Goal: Check status: Check status

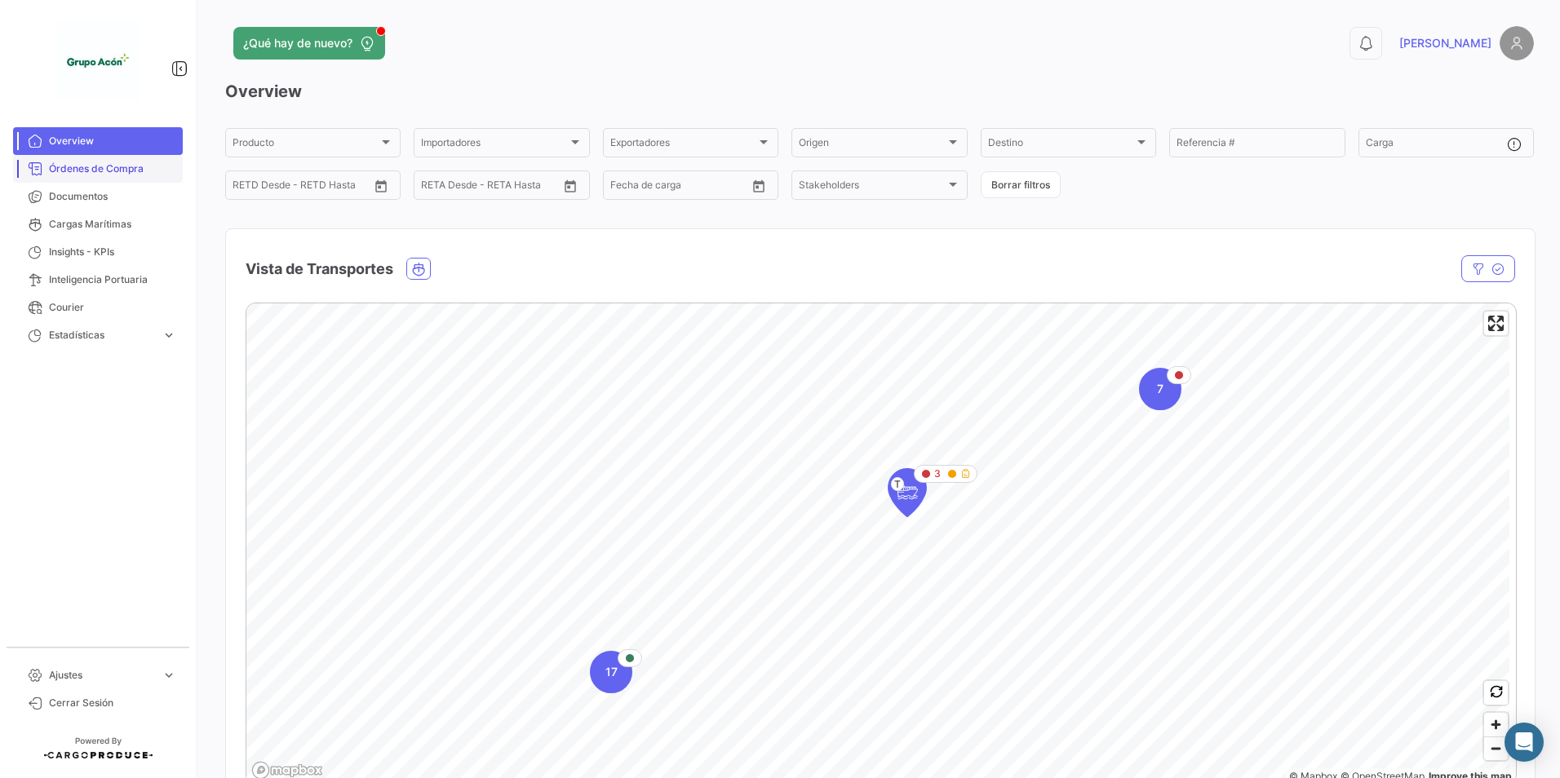
click at [57, 166] on span "Órdenes de Compra" at bounding box center [112, 169] width 127 height 15
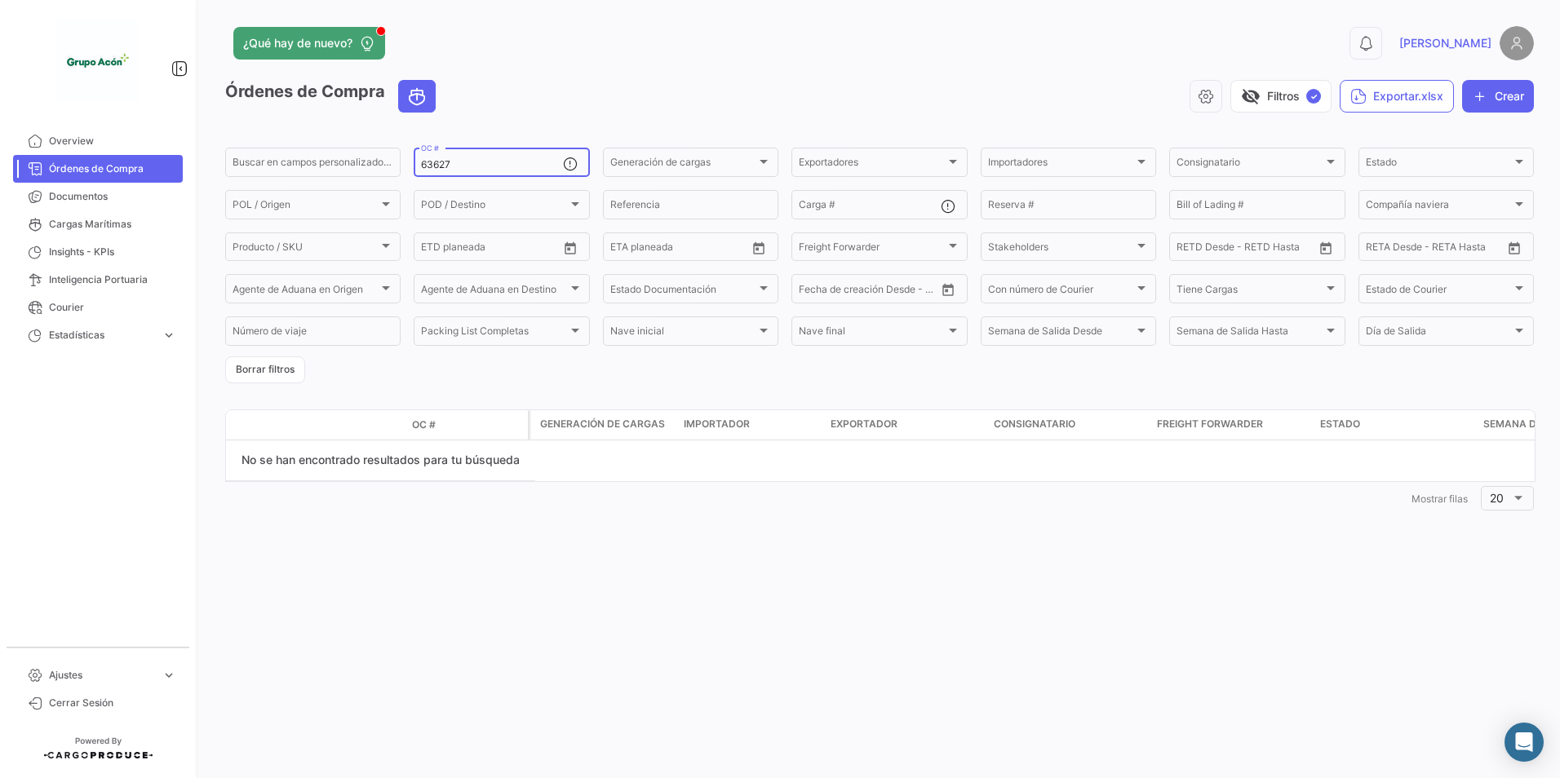
click at [464, 165] on input "63627" at bounding box center [491, 164] width 141 height 11
drag, startPoint x: 485, startPoint y: 165, endPoint x: 306, endPoint y: 147, distance: 180.3
click at [0, 0] on div "Buscar en campos personalizados... 63627 OC # Generación de cargas Generación d…" at bounding box center [0, 0] width 0 height 0
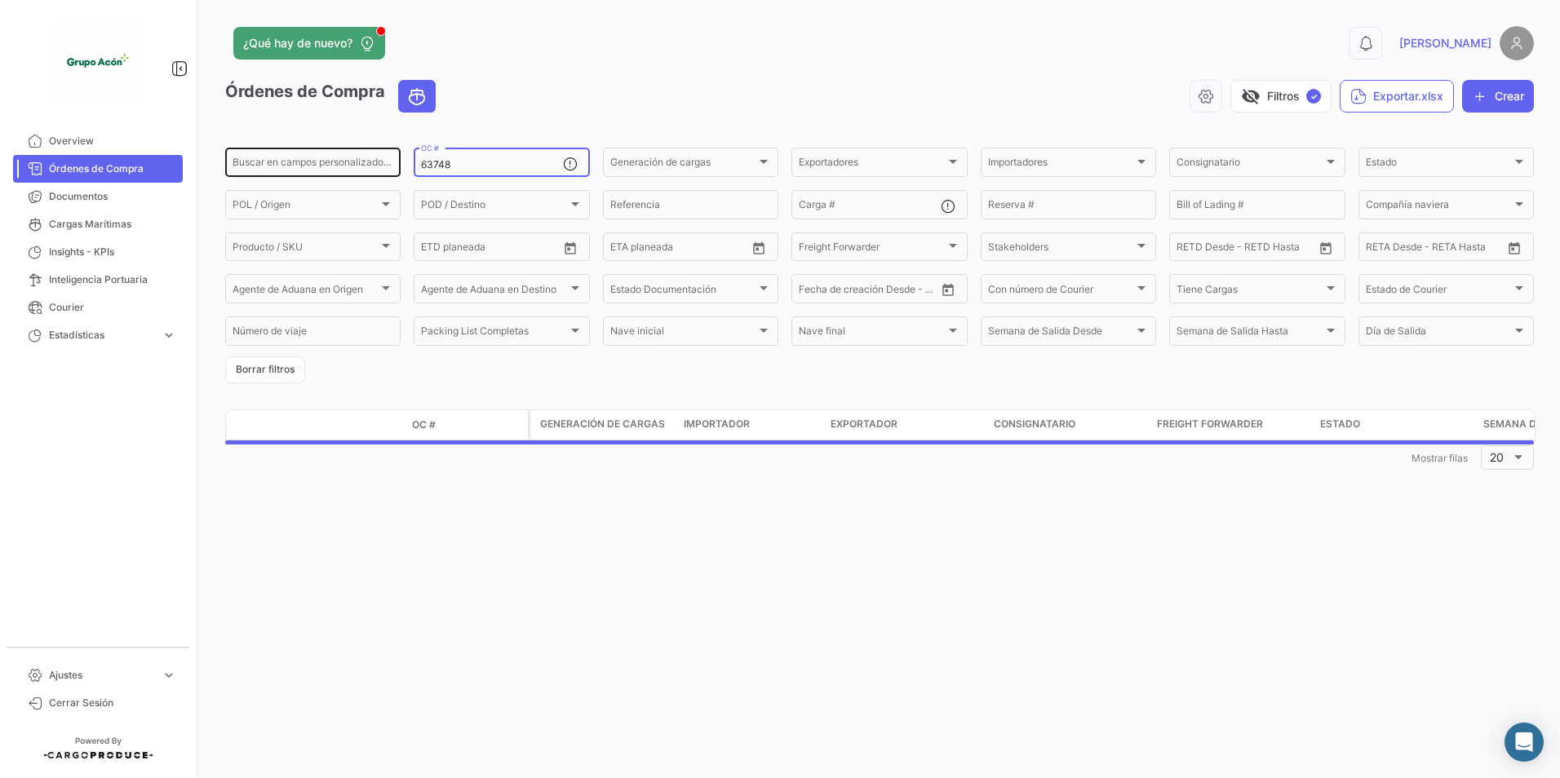
type input "63748"
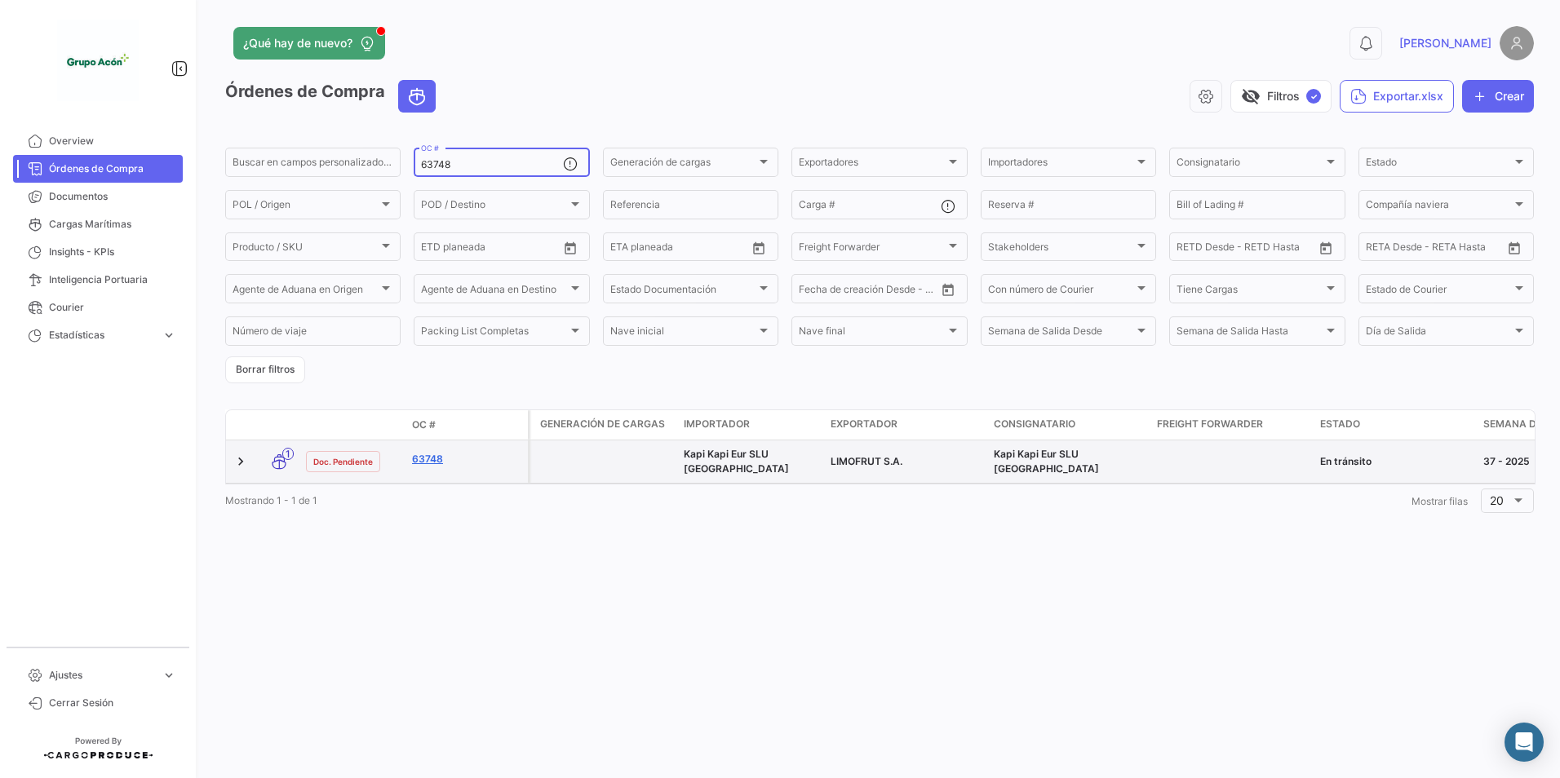
click at [420, 455] on link "63748" at bounding box center [466, 459] width 109 height 15
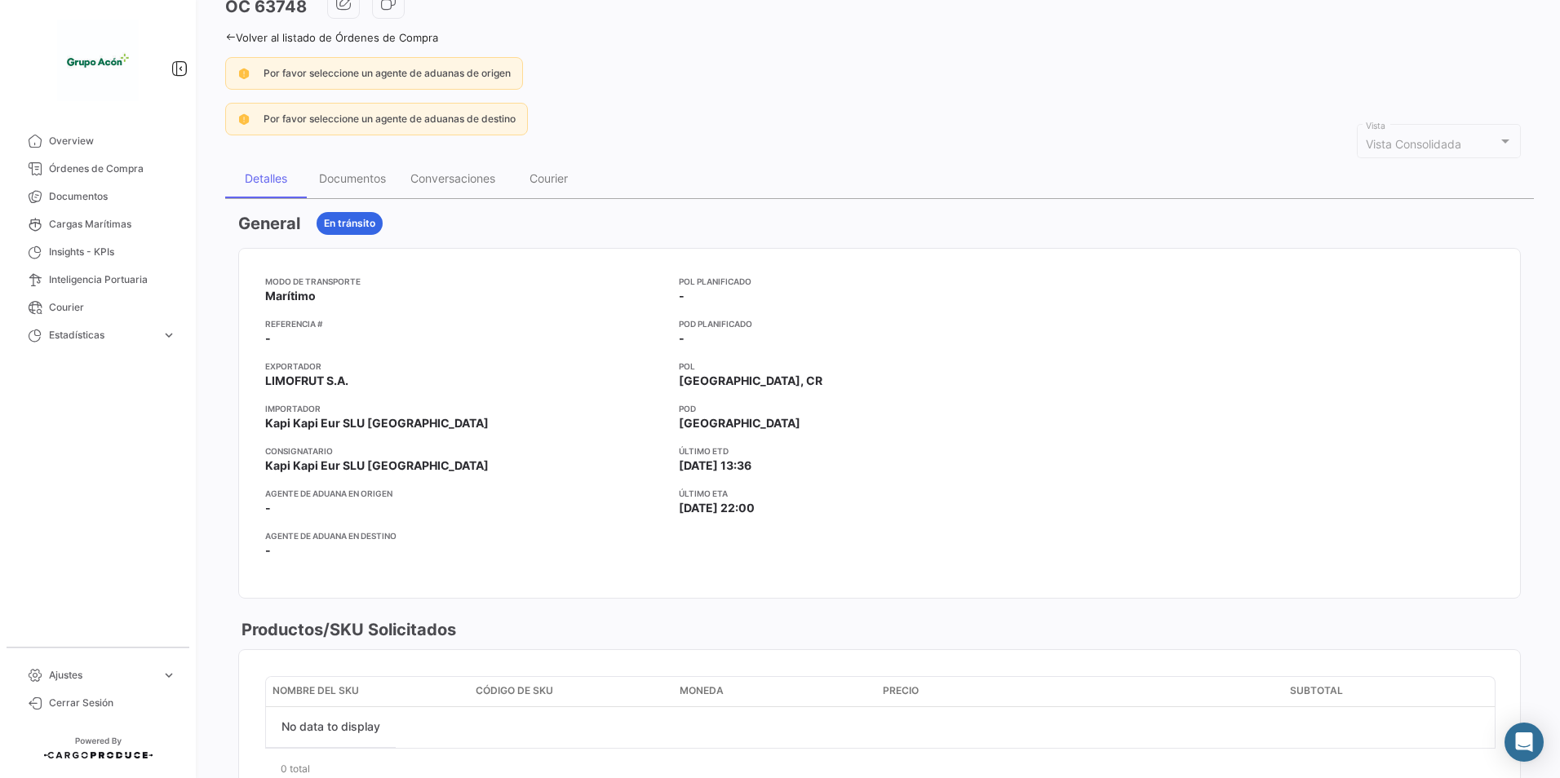
scroll to position [92, 0]
click at [350, 182] on div "Documentos" at bounding box center [352, 180] width 67 height 14
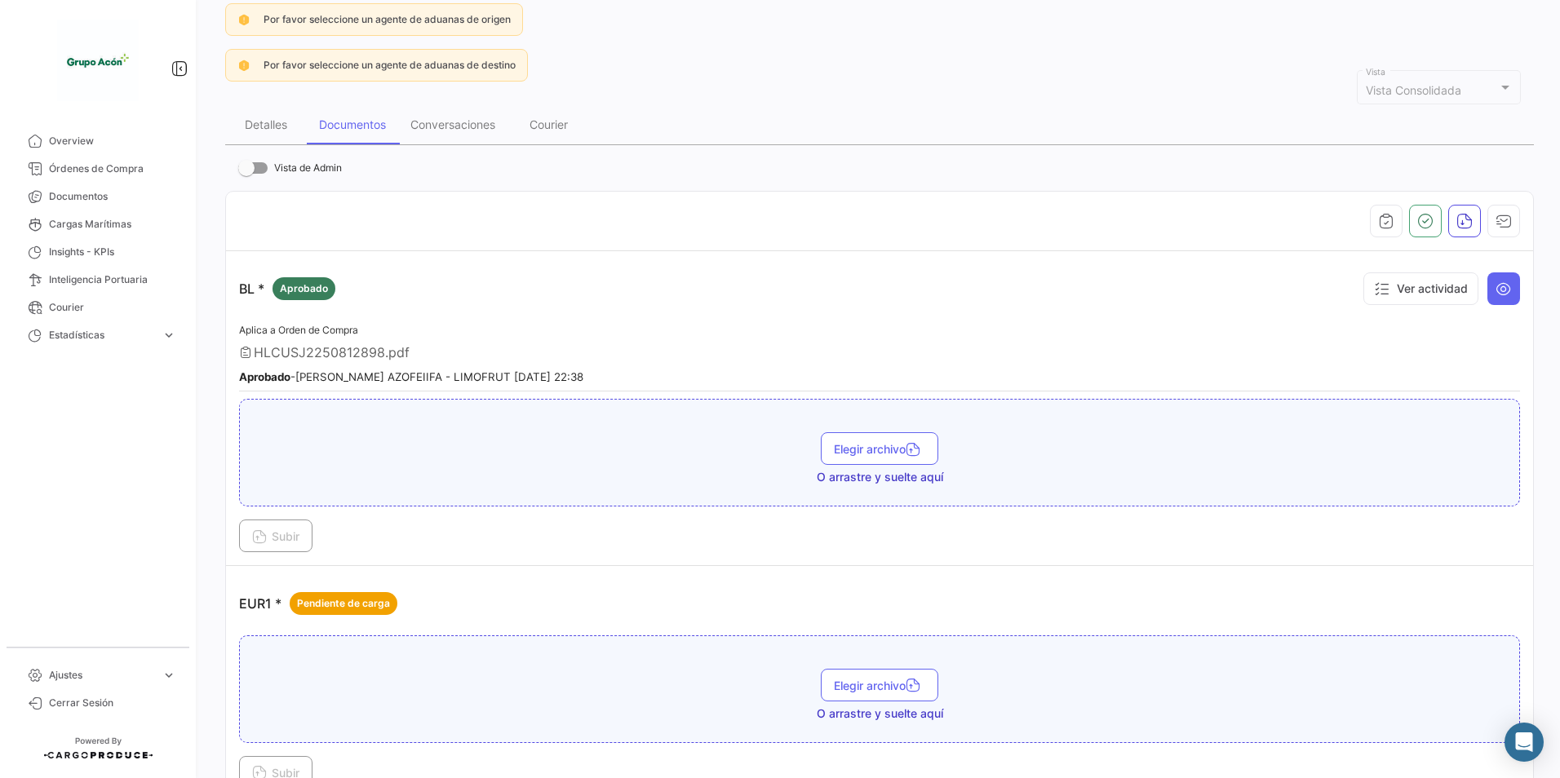
scroll to position [0, 0]
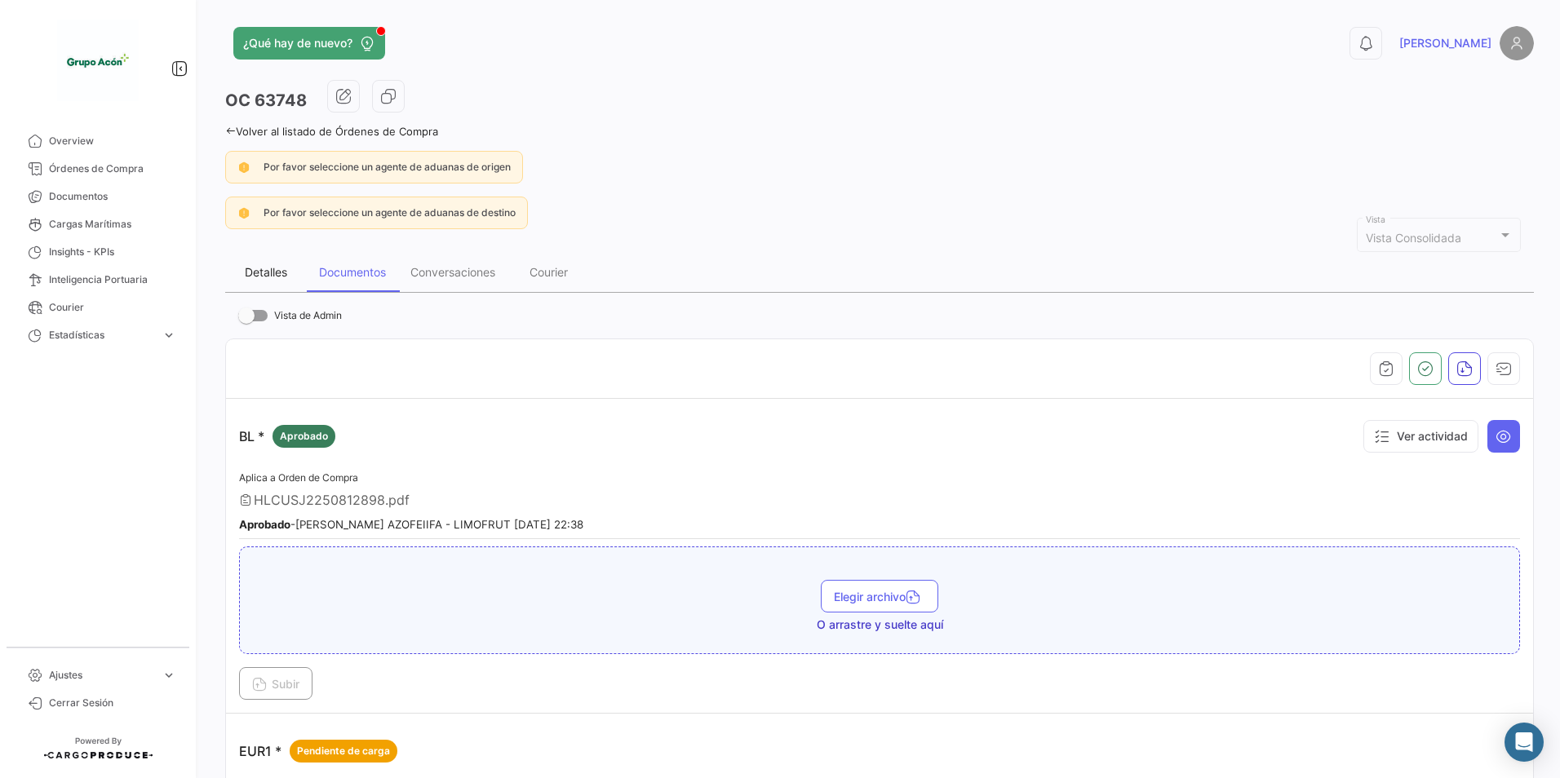
click at [265, 273] on div "Detalles" at bounding box center [266, 272] width 42 height 14
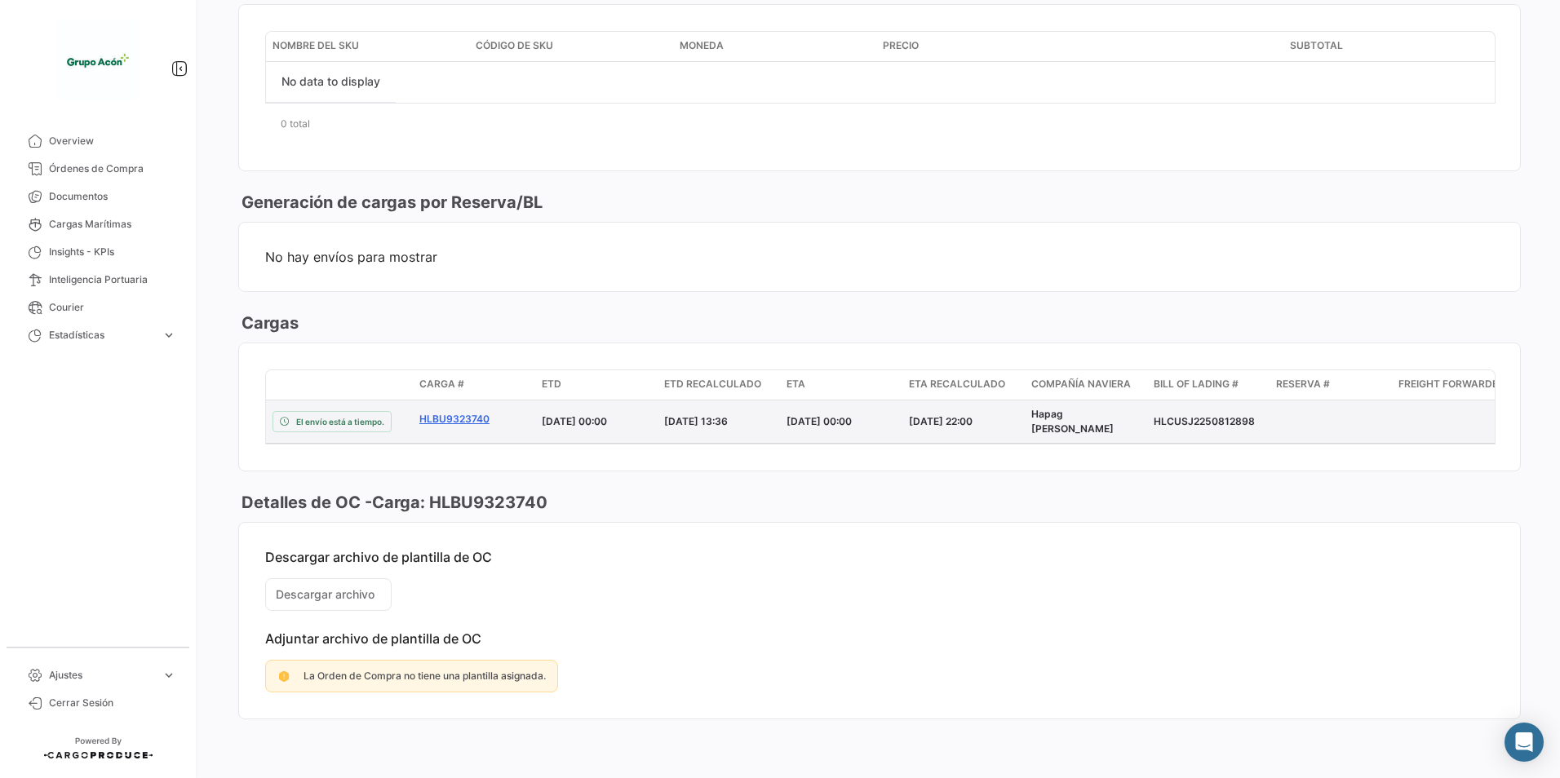
click at [456, 412] on link "HLBU9323740" at bounding box center [473, 419] width 109 height 15
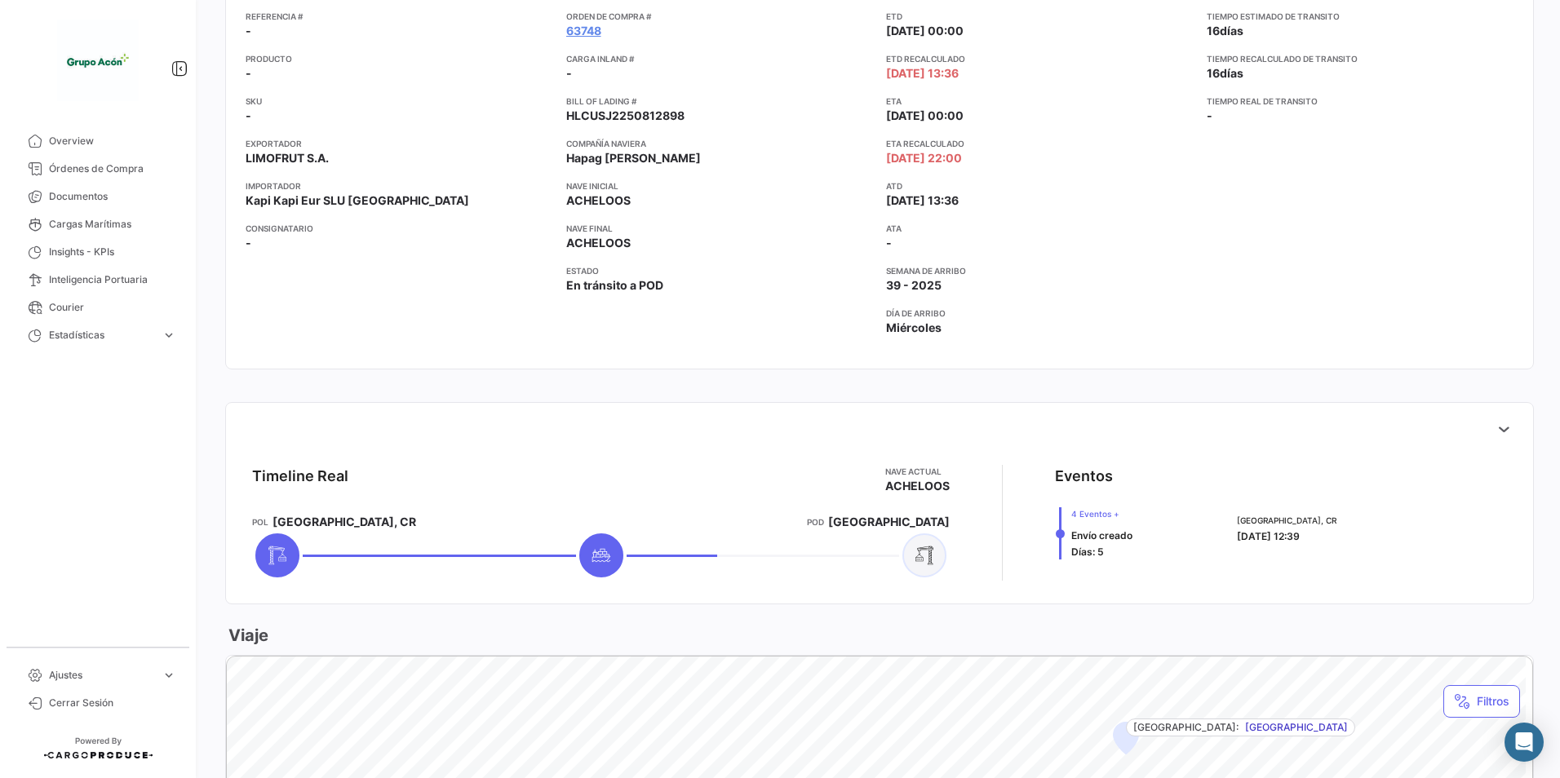
scroll to position [571, 0]
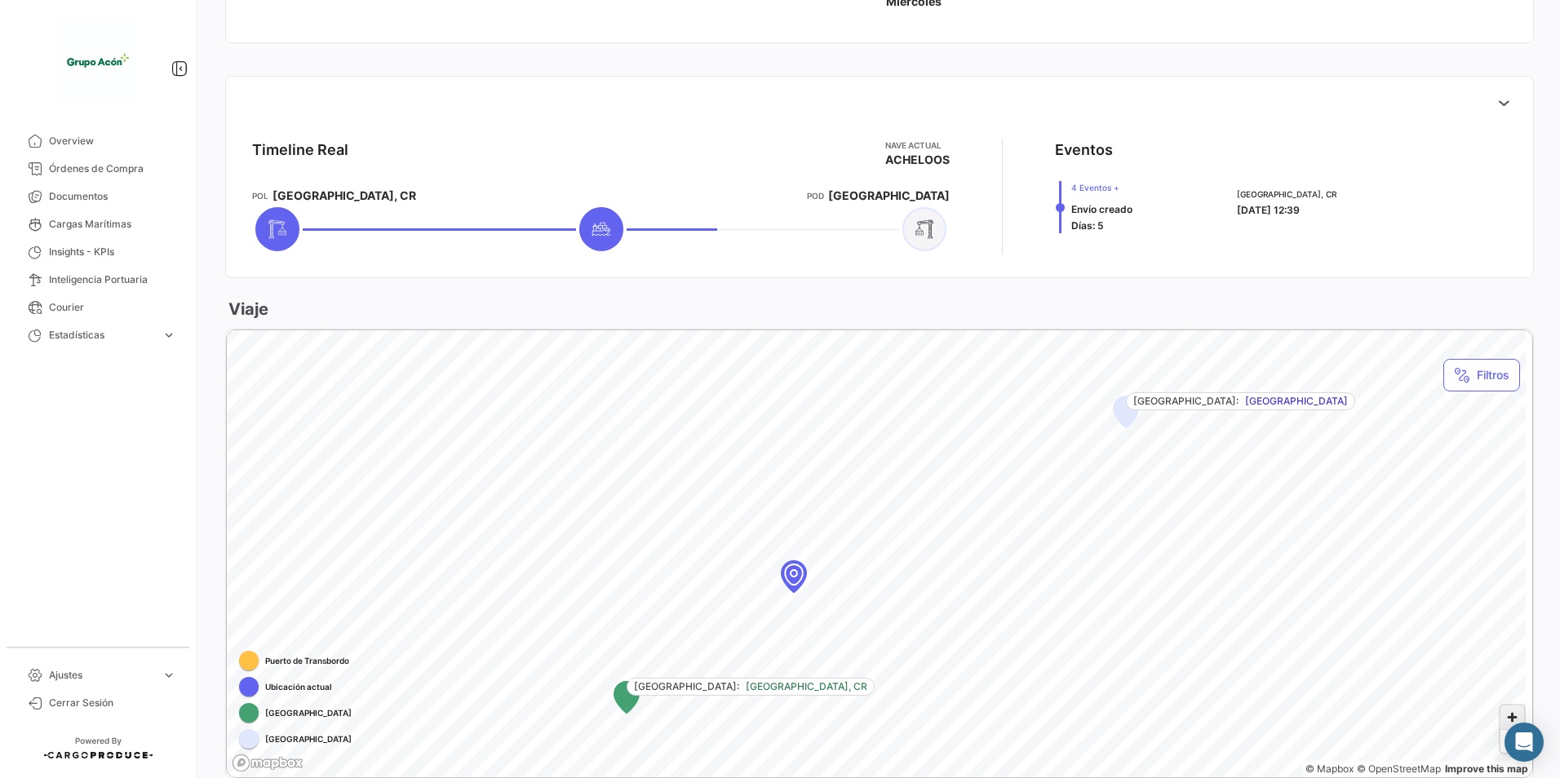
click at [1502, 713] on span "Zoom in" at bounding box center [1512, 718] width 24 height 24
click at [709, 593] on div "Map marker" at bounding box center [709, 584] width 147 height 147
click at [1500, 741] on span "Zoom out" at bounding box center [1512, 741] width 24 height 23
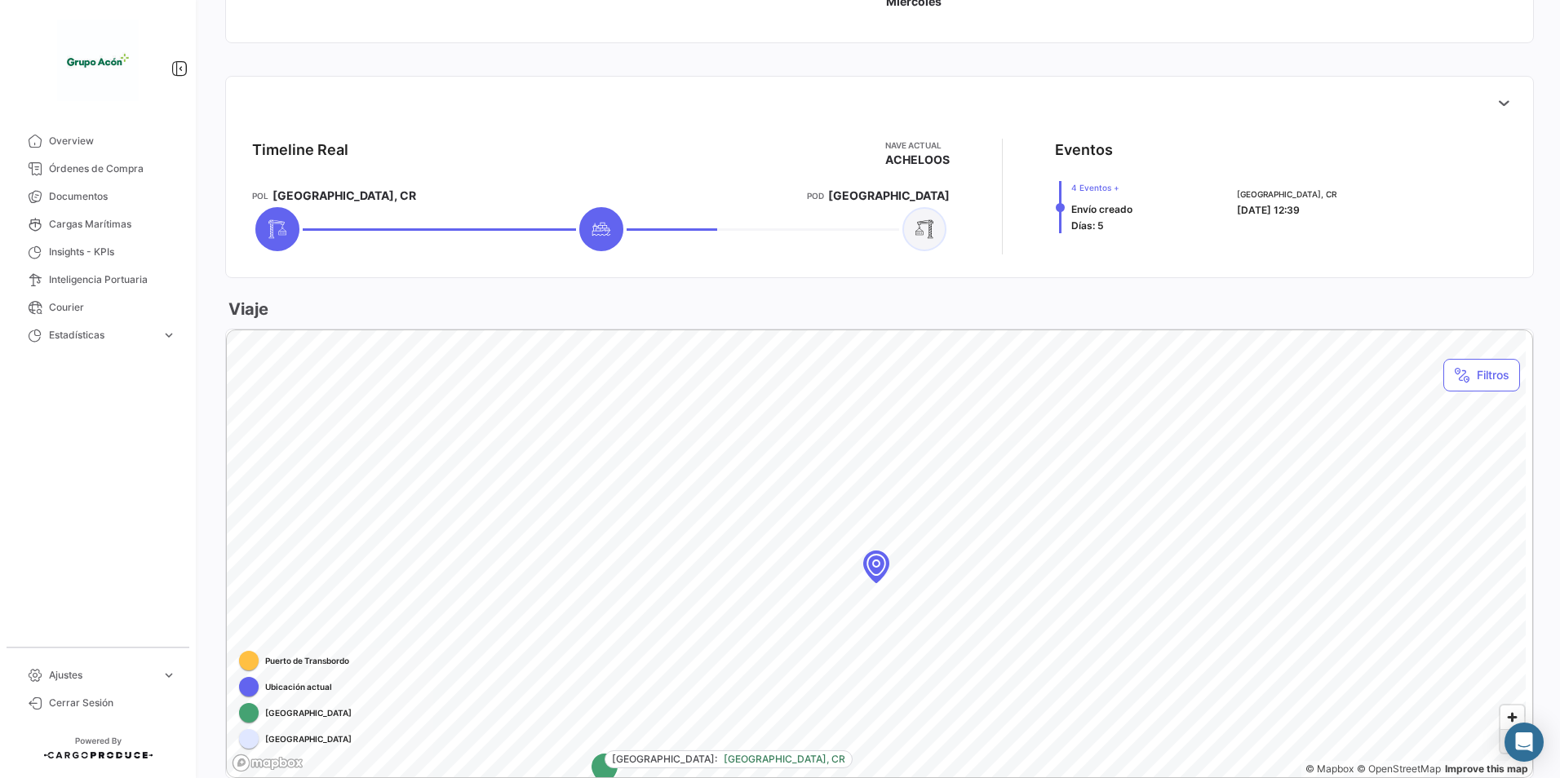
click at [1500, 741] on span "Zoom out" at bounding box center [1512, 741] width 24 height 23
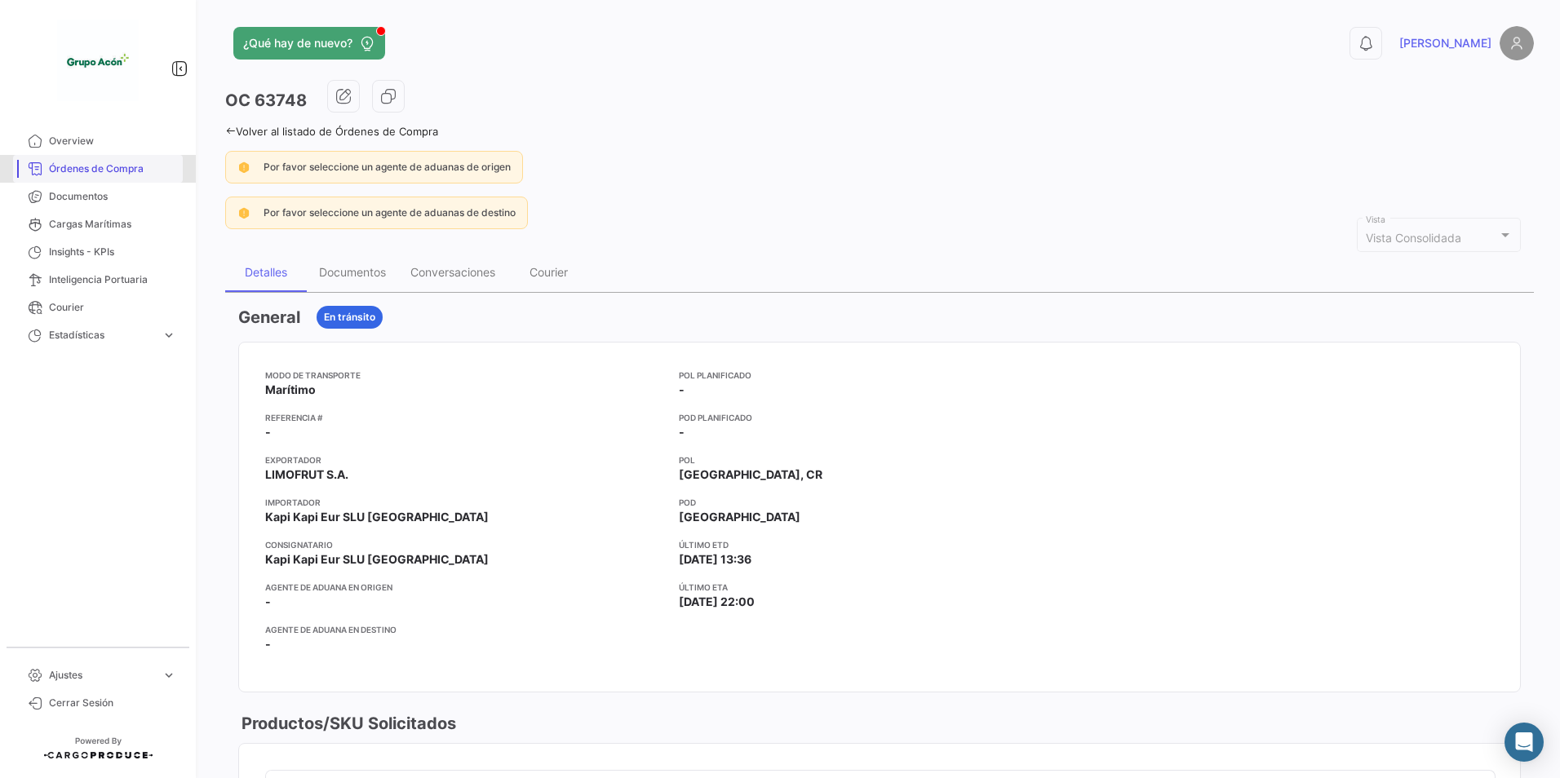
click at [88, 162] on span "Órdenes de Compra" at bounding box center [112, 169] width 127 height 15
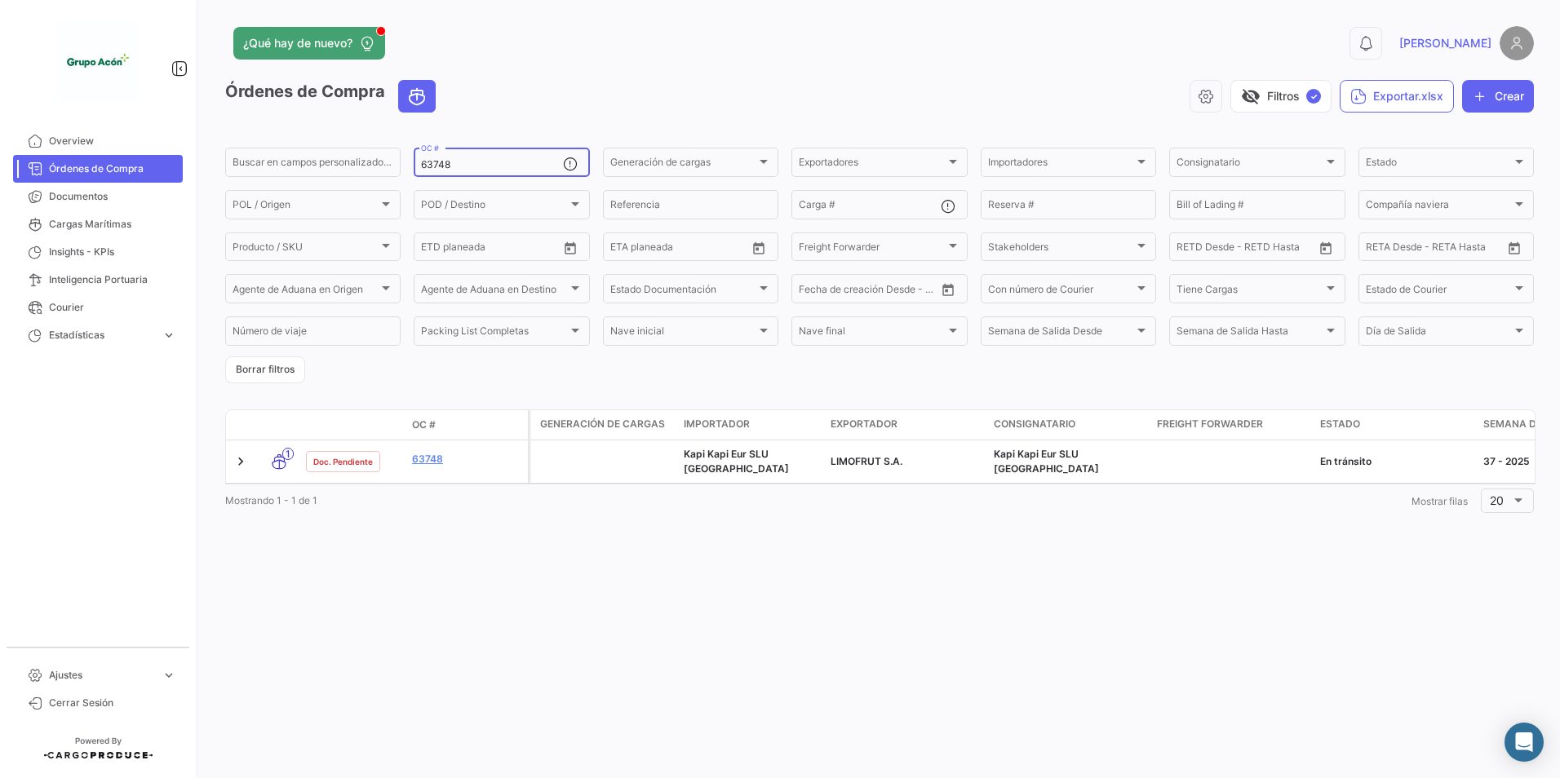
click at [501, 157] on div "63748 OC #" at bounding box center [491, 161] width 141 height 32
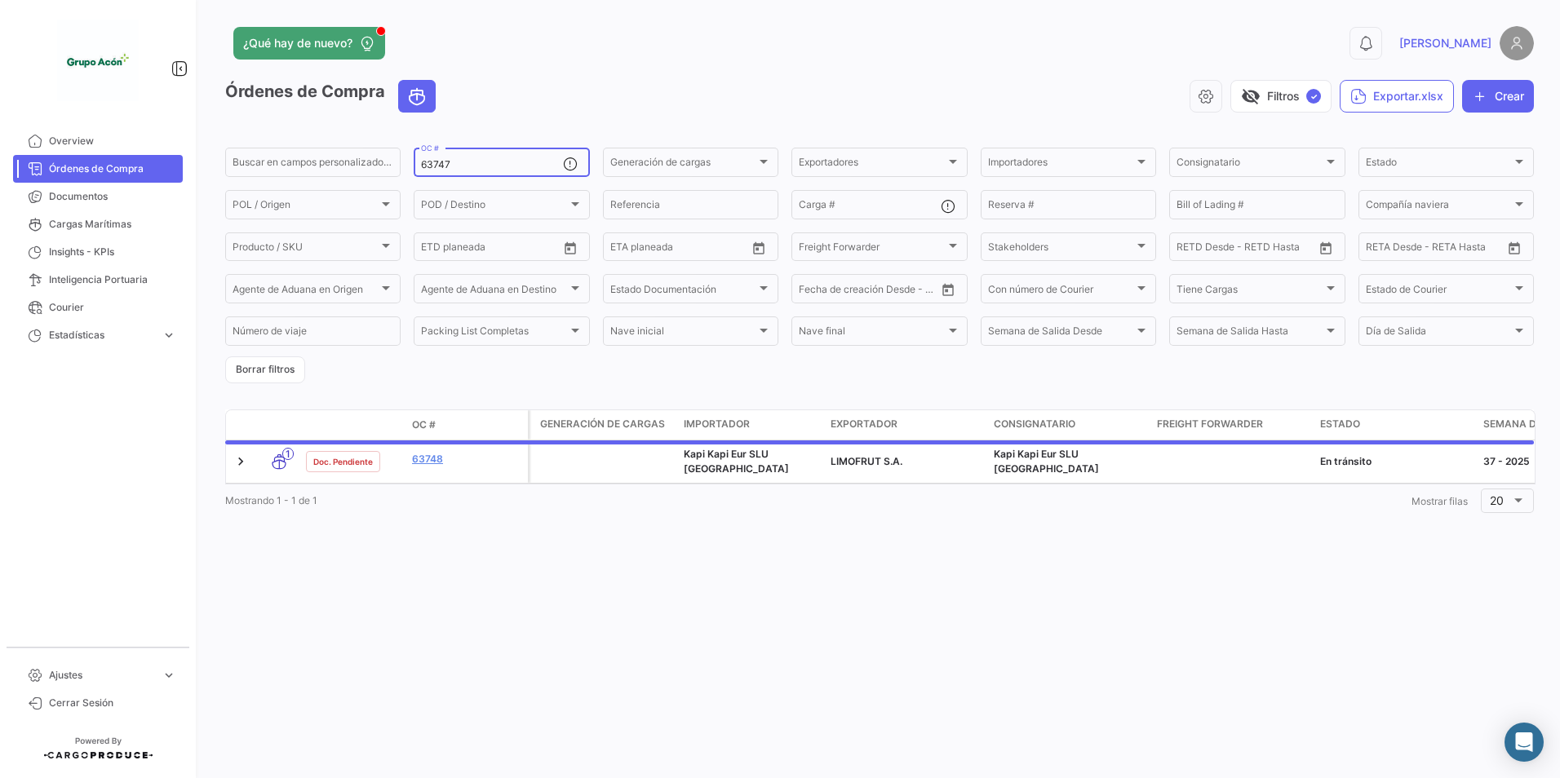
type input "63747"
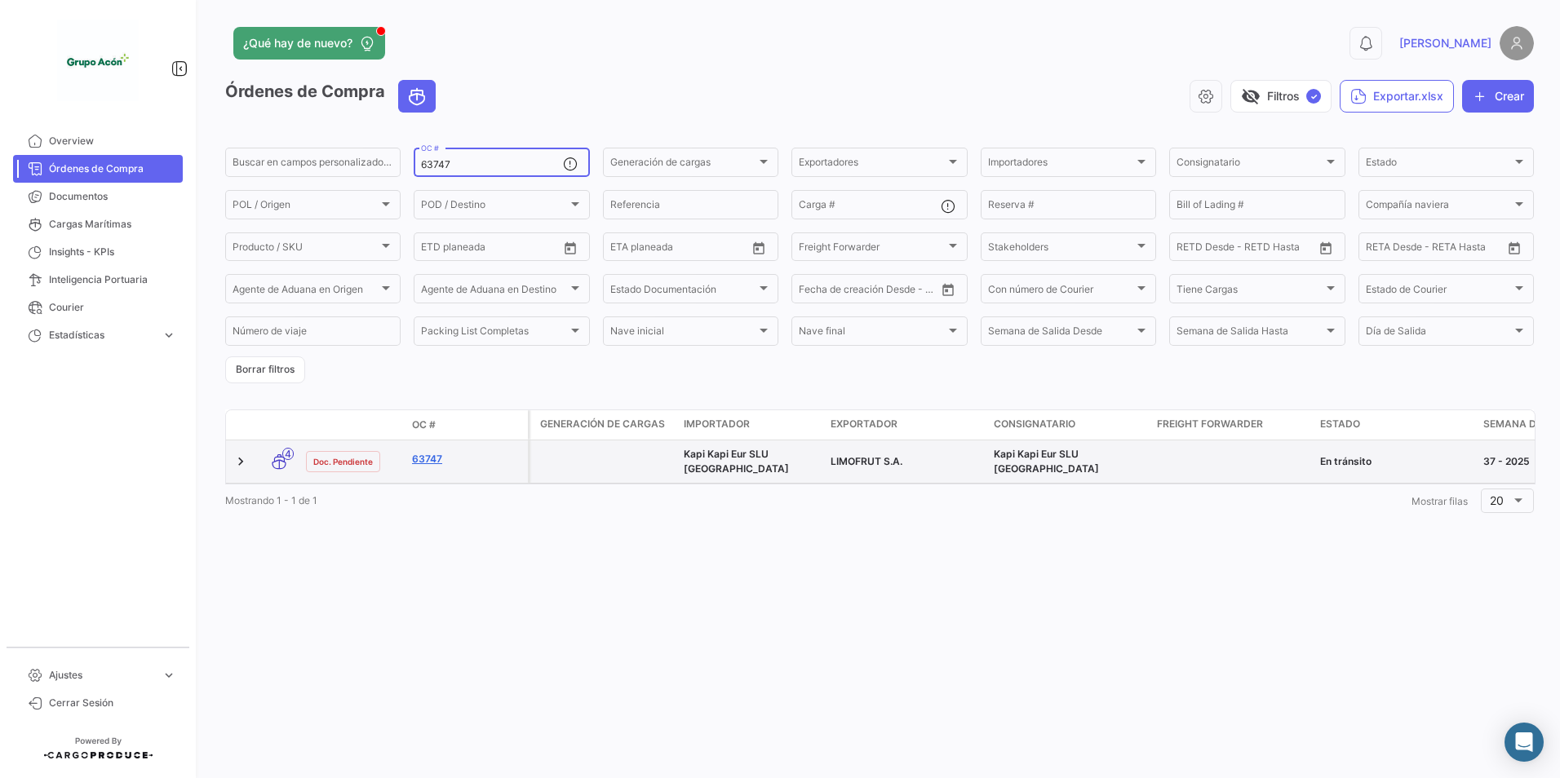
click at [423, 463] on link "63747" at bounding box center [466, 459] width 109 height 15
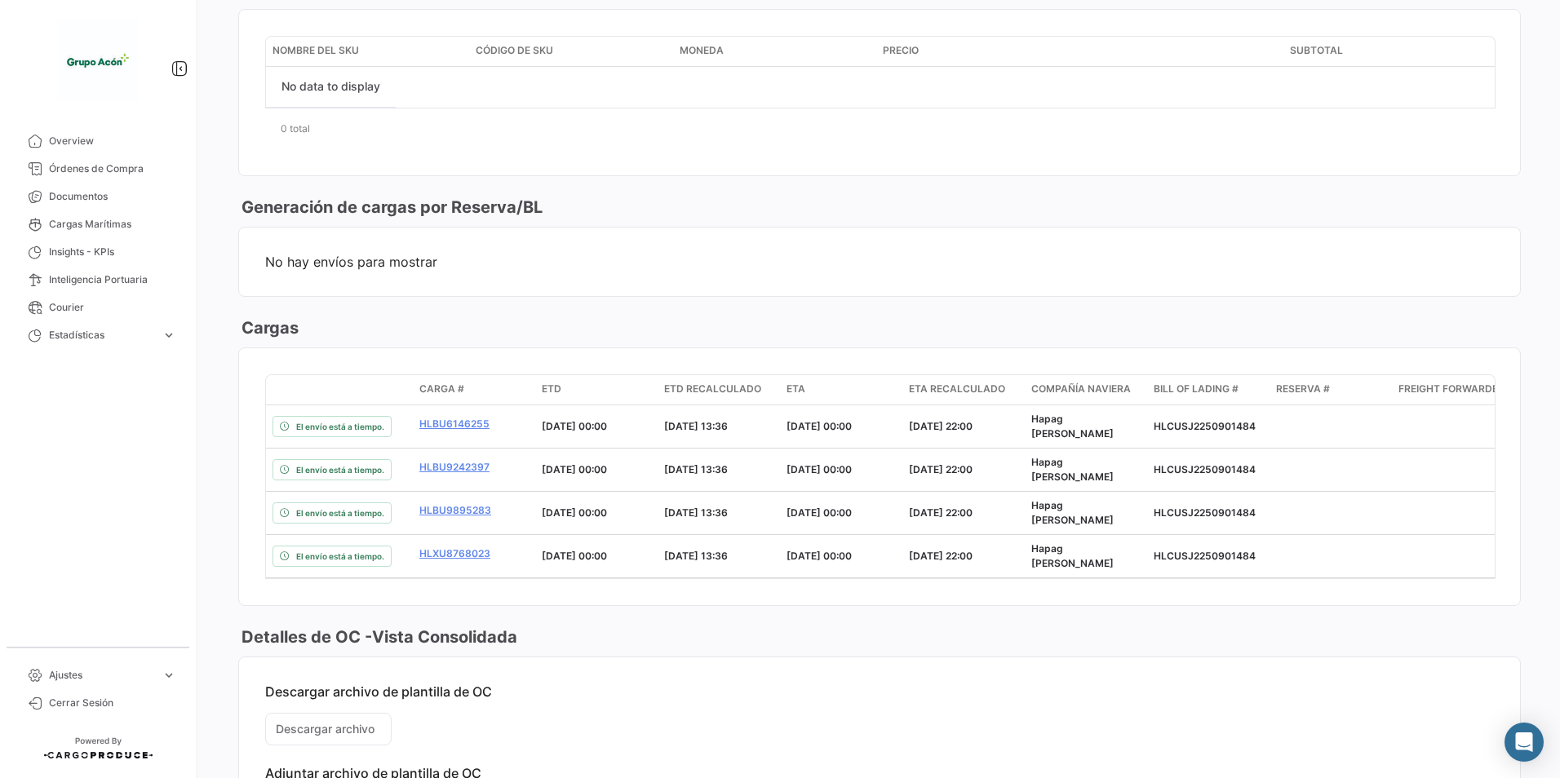
scroll to position [855, 0]
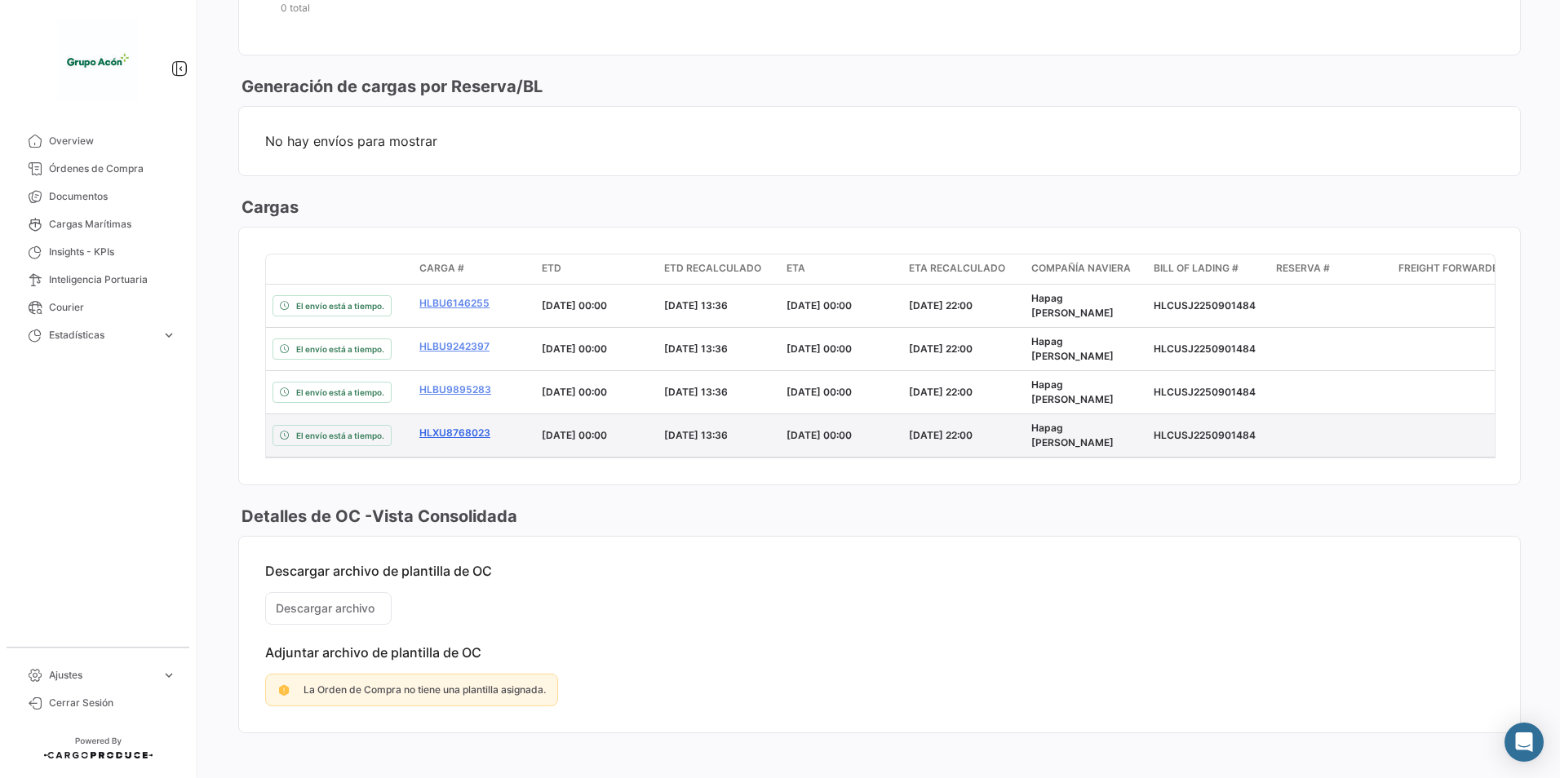
click at [440, 426] on link "HLXU8768023" at bounding box center [473, 433] width 109 height 15
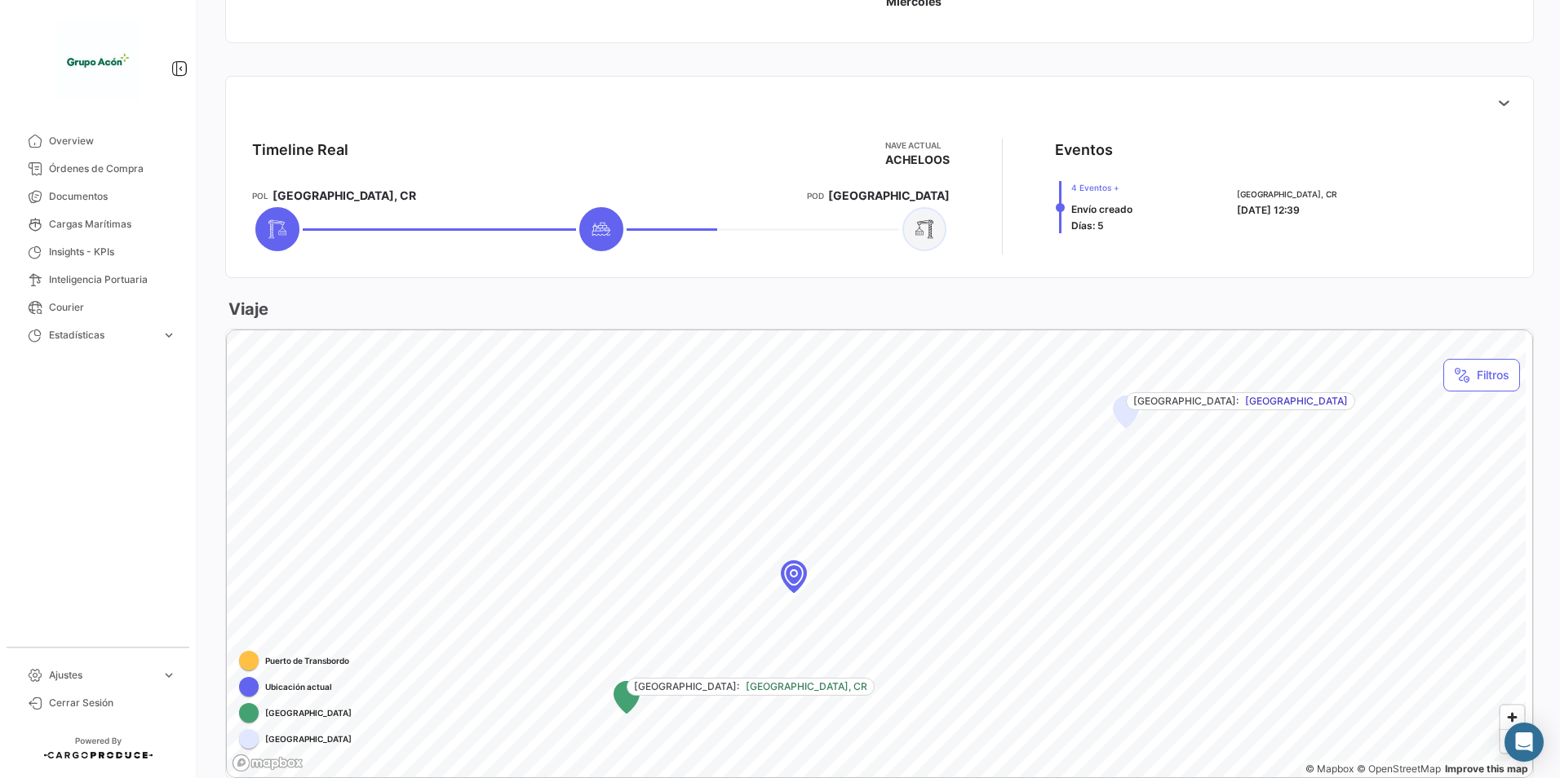
scroll to position [743, 0]
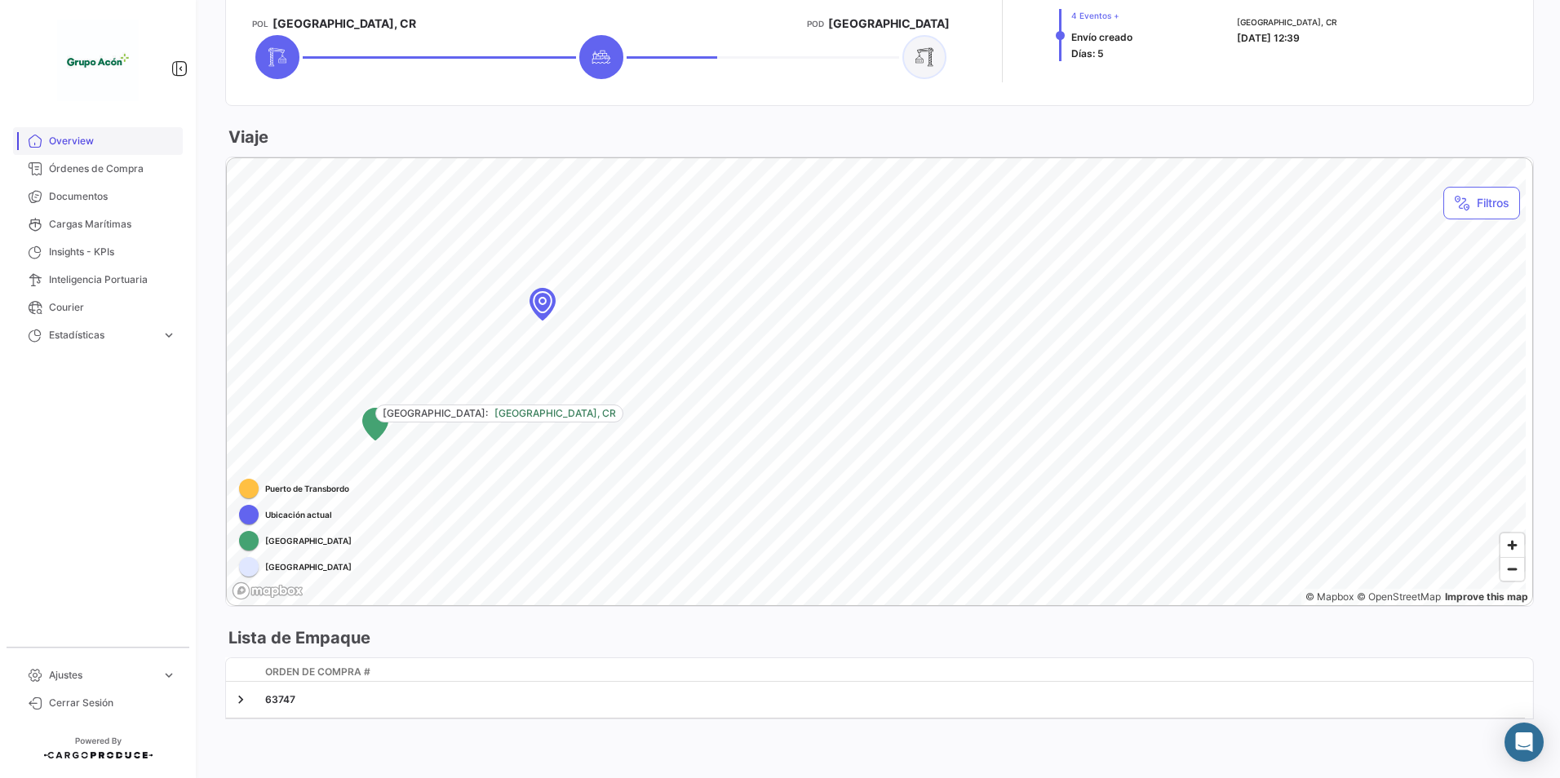
click at [60, 139] on span "Overview" at bounding box center [112, 141] width 127 height 15
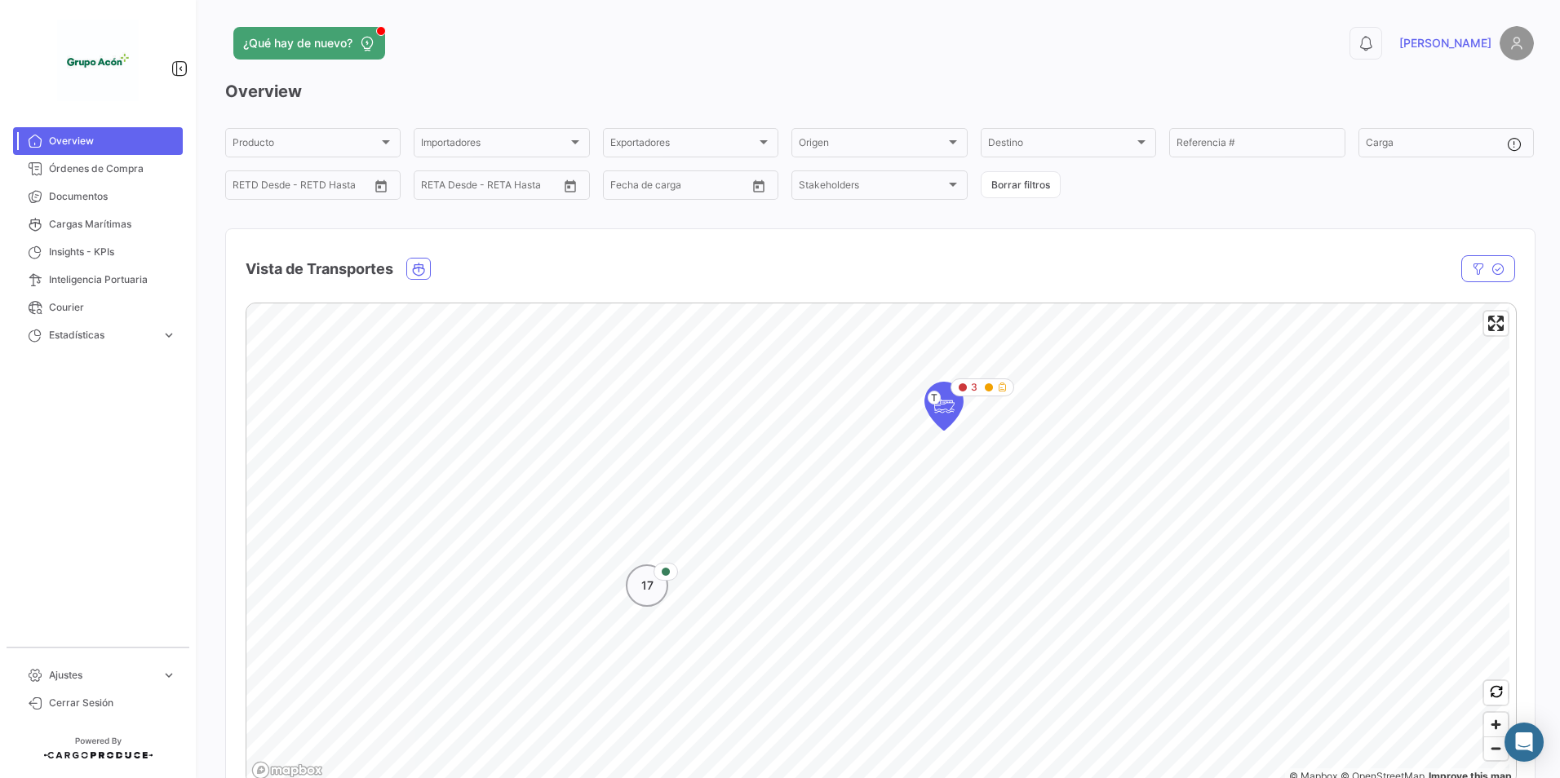
click at [653, 582] on span "17" at bounding box center [647, 586] width 12 height 16
click at [799, 467] on icon "Map marker" at bounding box center [797, 462] width 23 height 34
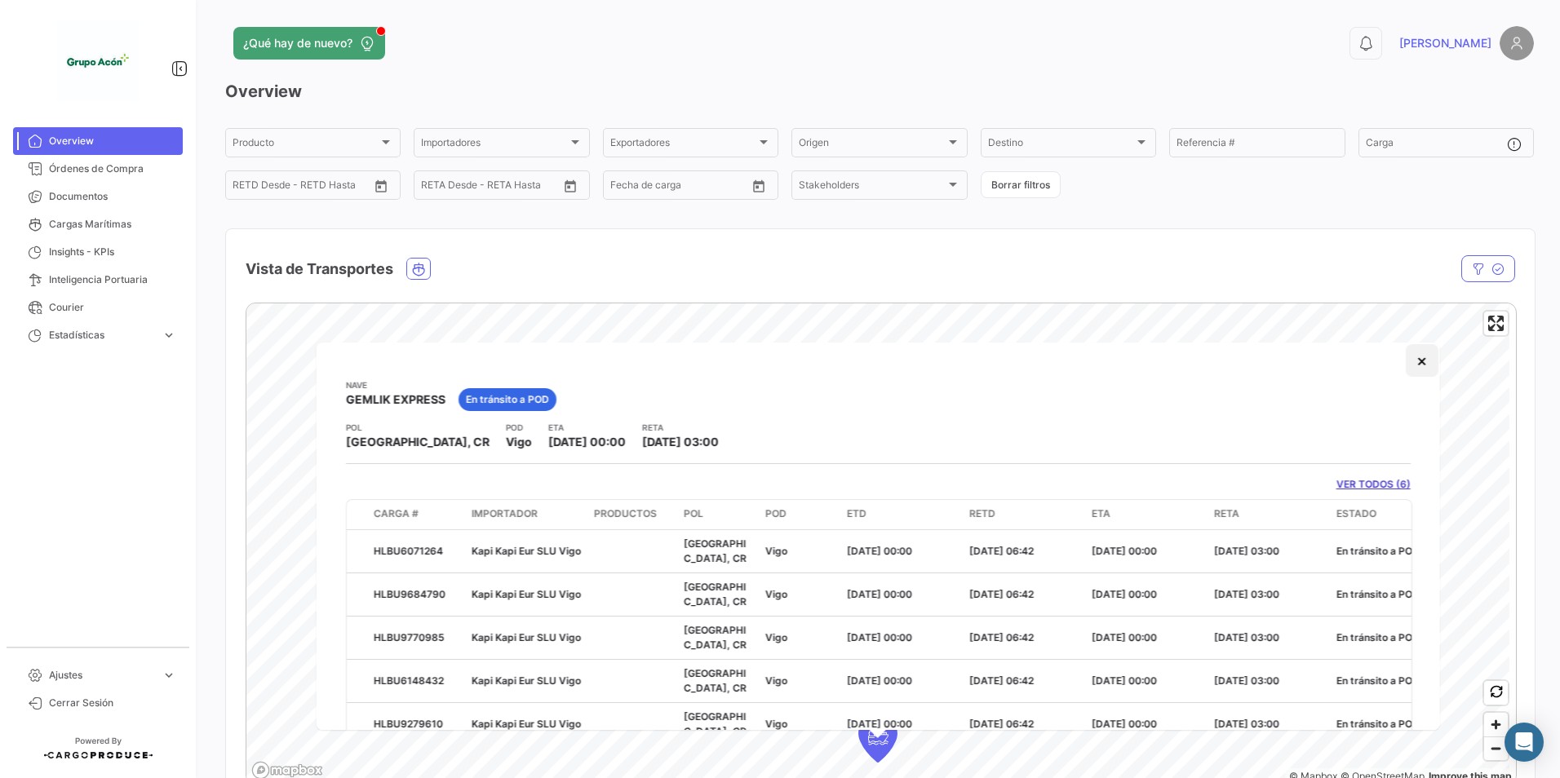
click at [1415, 366] on button "×" at bounding box center [1421, 360] width 33 height 33
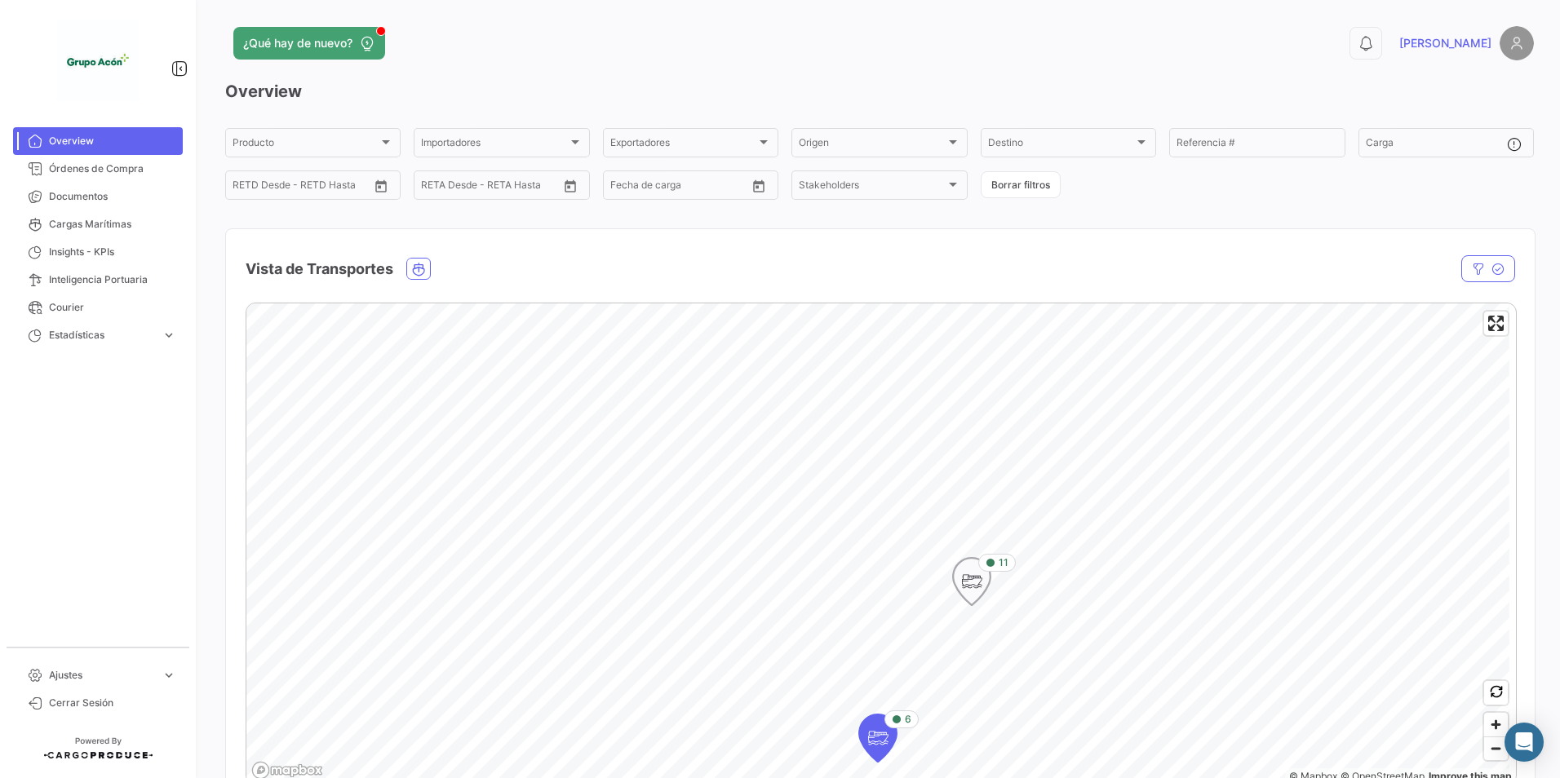
click at [978, 578] on icon "Map marker" at bounding box center [971, 581] width 23 height 34
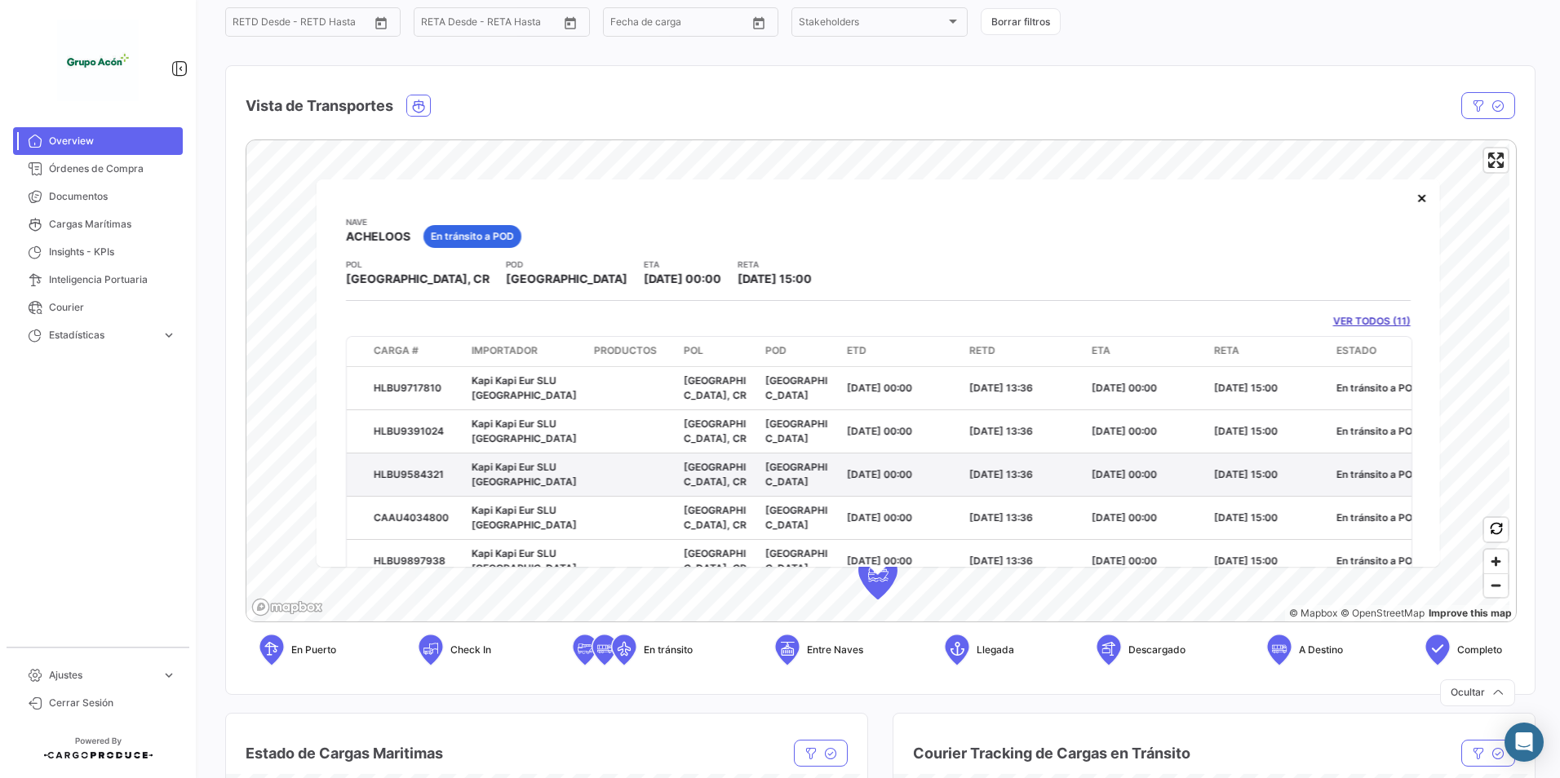
drag, startPoint x: 1073, startPoint y: 467, endPoint x: 725, endPoint y: 470, distance: 348.3
click at [725, 470] on div "HLBU9584321 Kapi Kapi Eur SLU [GEOGRAPHIC_DATA] [GEOGRAPHIC_DATA], [GEOGRAPHIC_…" at bounding box center [1022, 474] width 1350 height 42
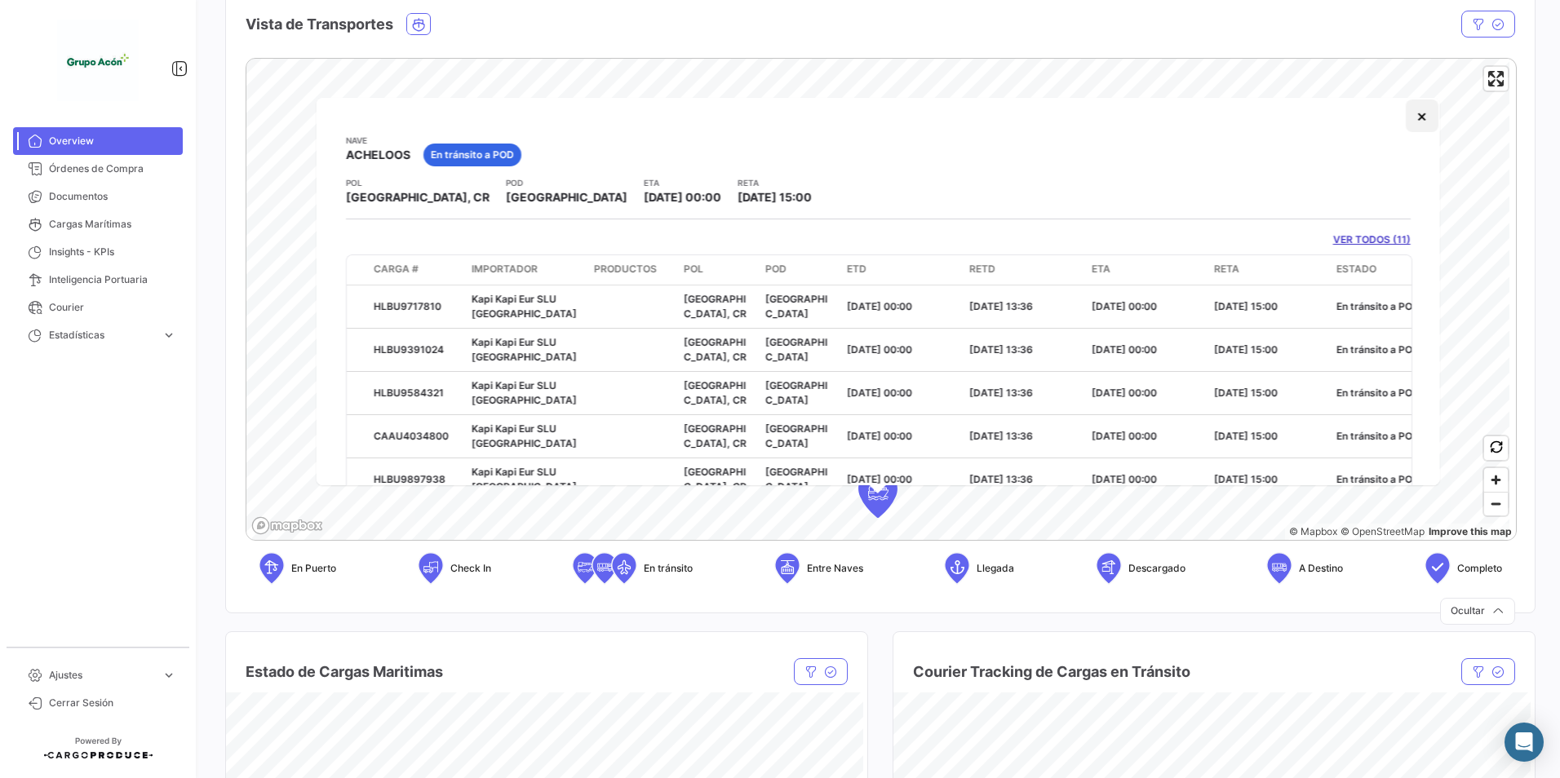
click at [1409, 118] on button "×" at bounding box center [1421, 116] width 33 height 33
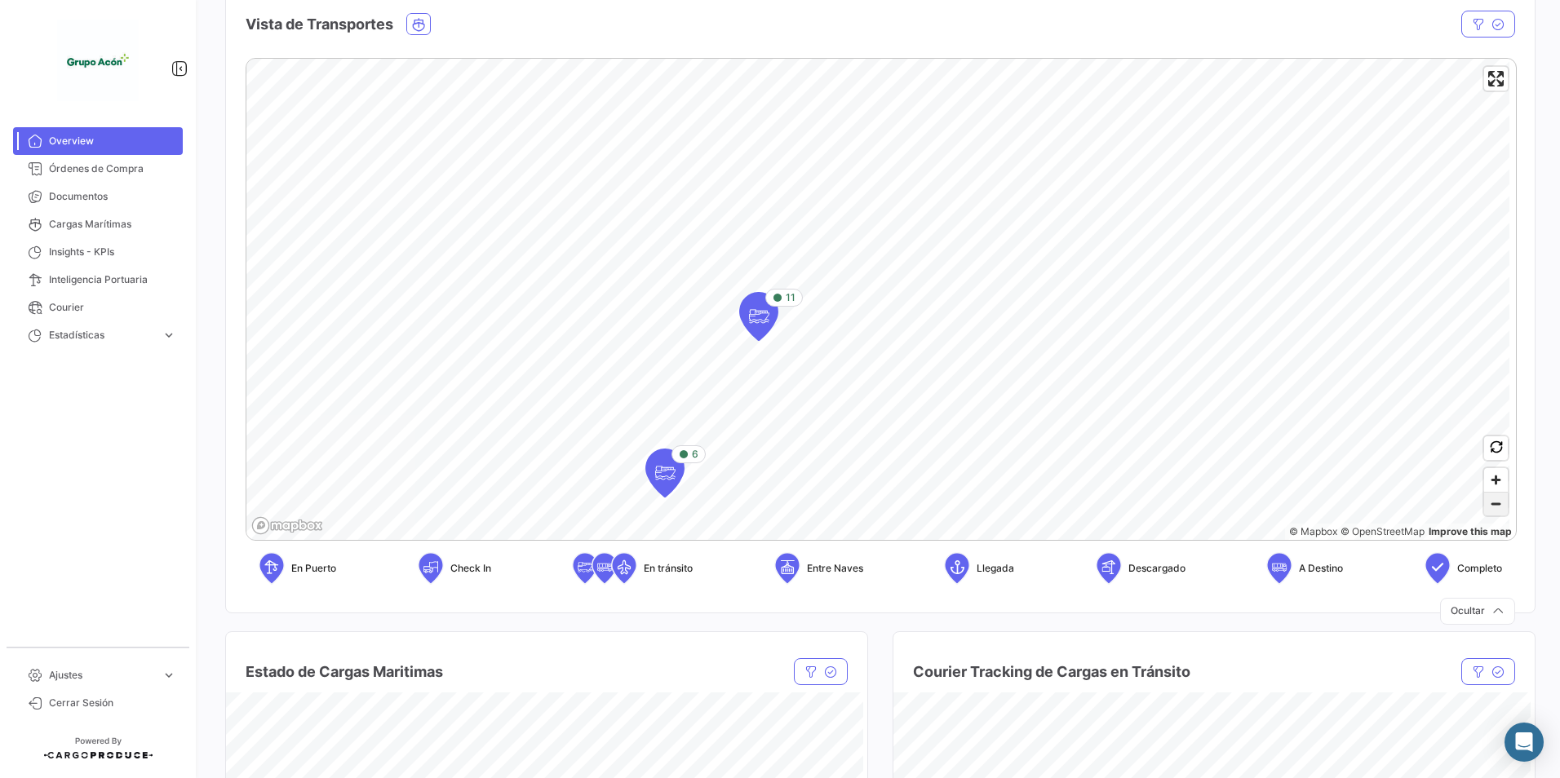
click at [1485, 512] on span "Zoom out" at bounding box center [1496, 504] width 24 height 23
click at [1484, 479] on span "Zoom in" at bounding box center [1496, 480] width 24 height 24
click at [582, 261] on icon "Map marker" at bounding box center [584, 259] width 23 height 34
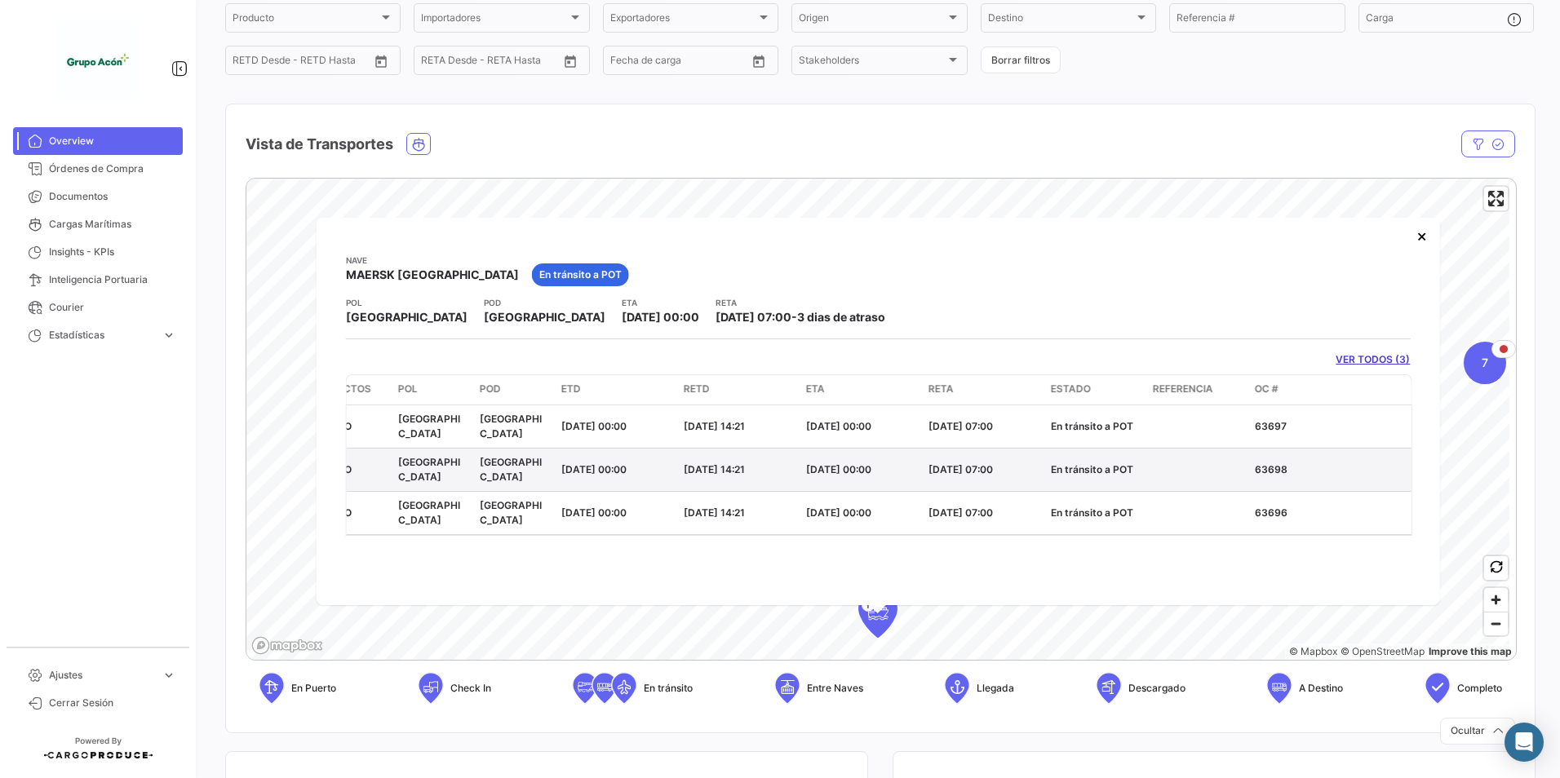
scroll to position [163, 0]
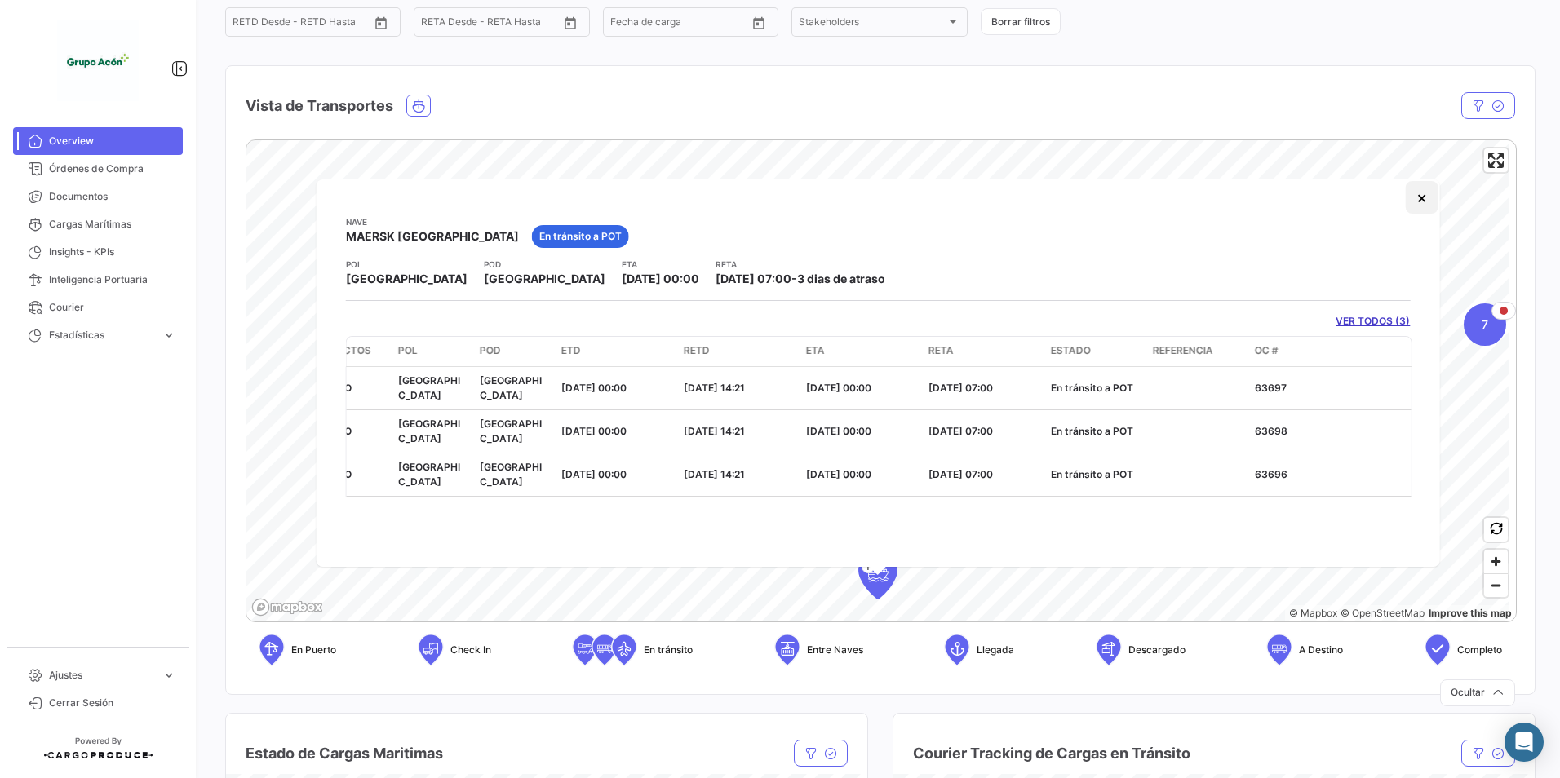
click at [1423, 200] on button "×" at bounding box center [1421, 197] width 33 height 33
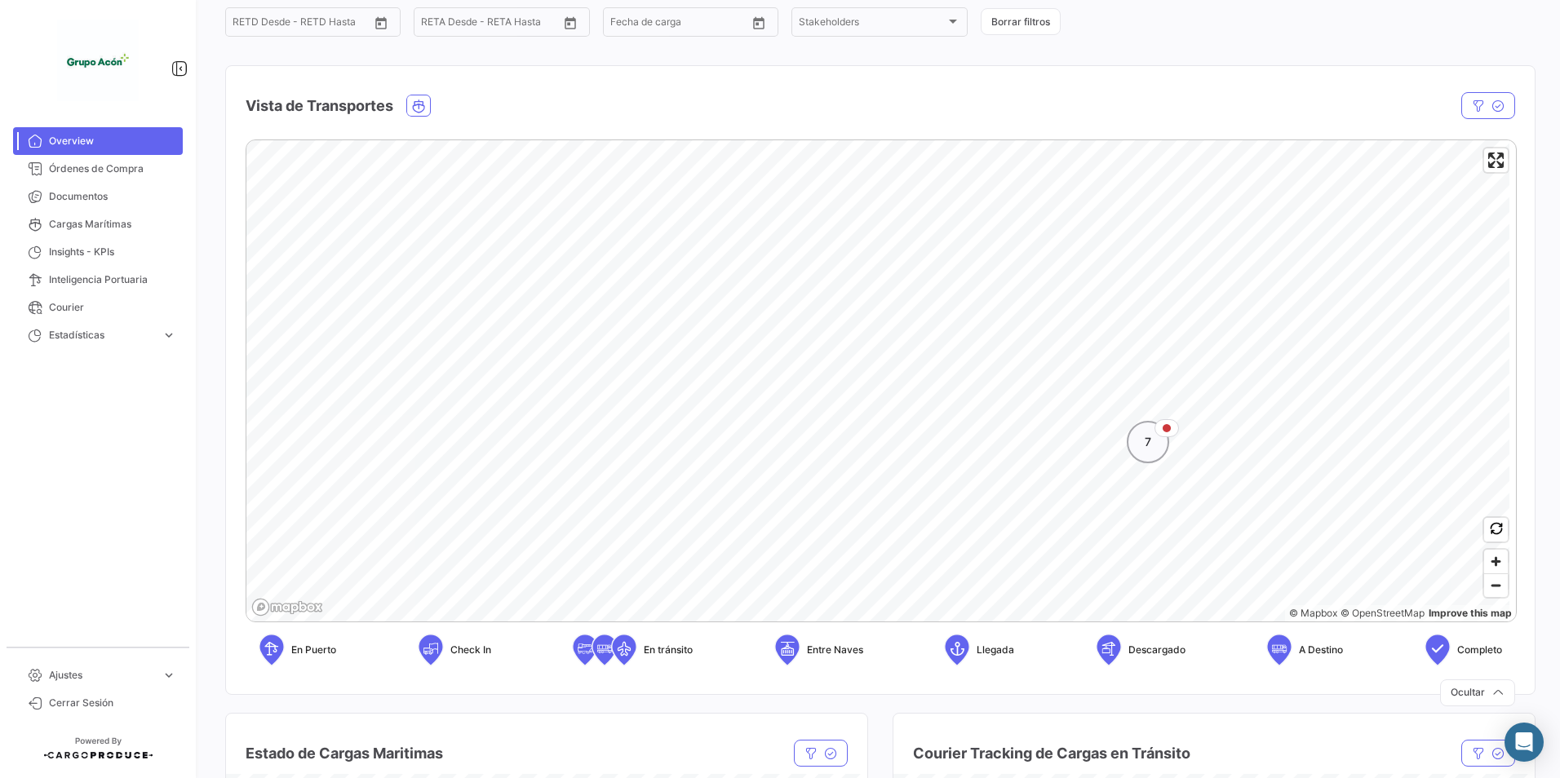
click at [1148, 446] on span "7" at bounding box center [1147, 442] width 7 height 16
click at [771, 335] on icon "Map marker" at bounding box center [766, 334] width 23 height 34
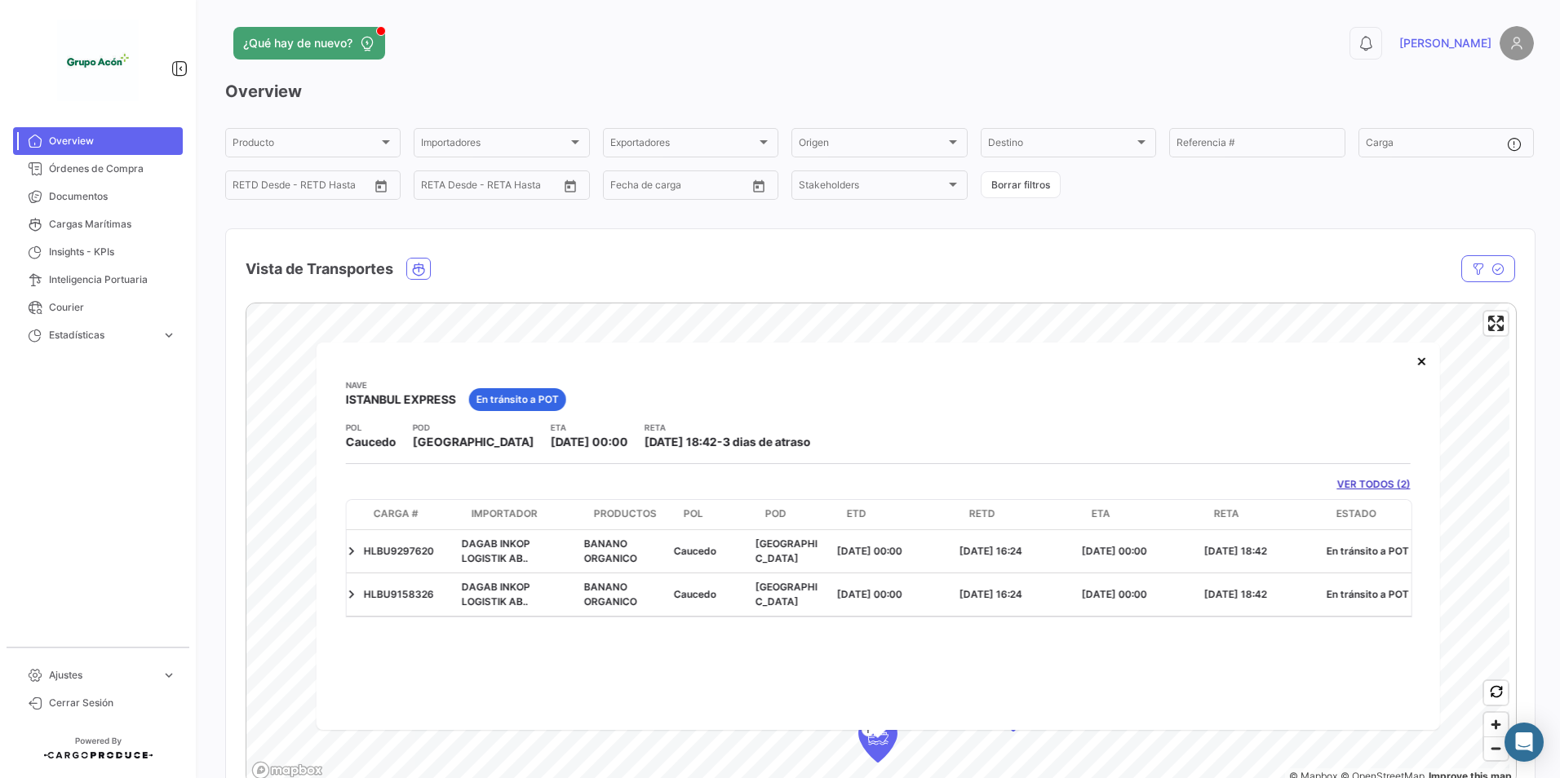
scroll to position [0, 0]
click at [1414, 356] on button "×" at bounding box center [1421, 360] width 33 height 33
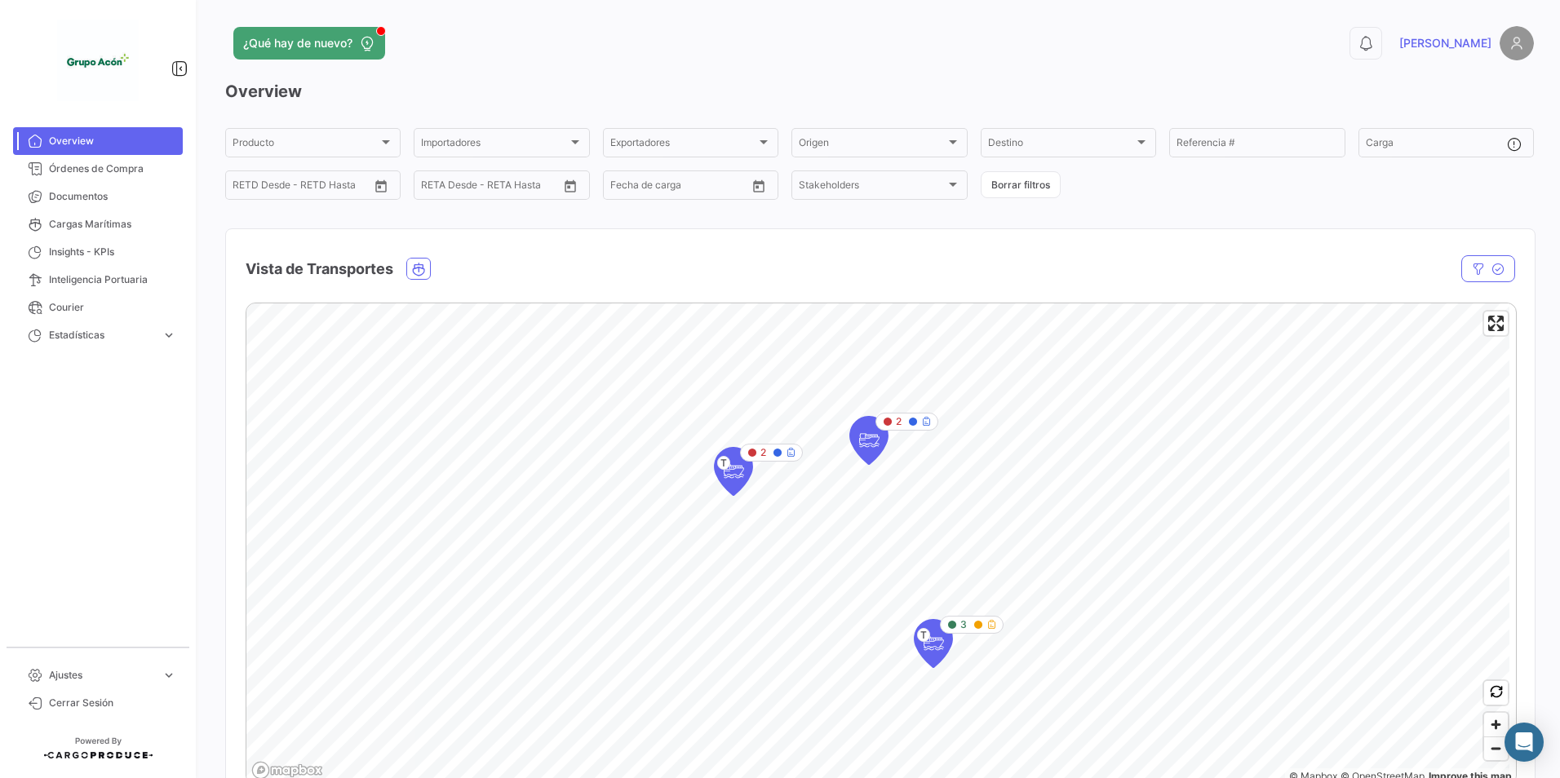
click at [724, 297] on div "3 T 2 T 2 © Mapbox © OpenStreetMap Improve this map En Puerto Check In En tráns…" at bounding box center [880, 573] width 1308 height 566
click at [873, 438] on icon "Map marker" at bounding box center [868, 440] width 23 height 34
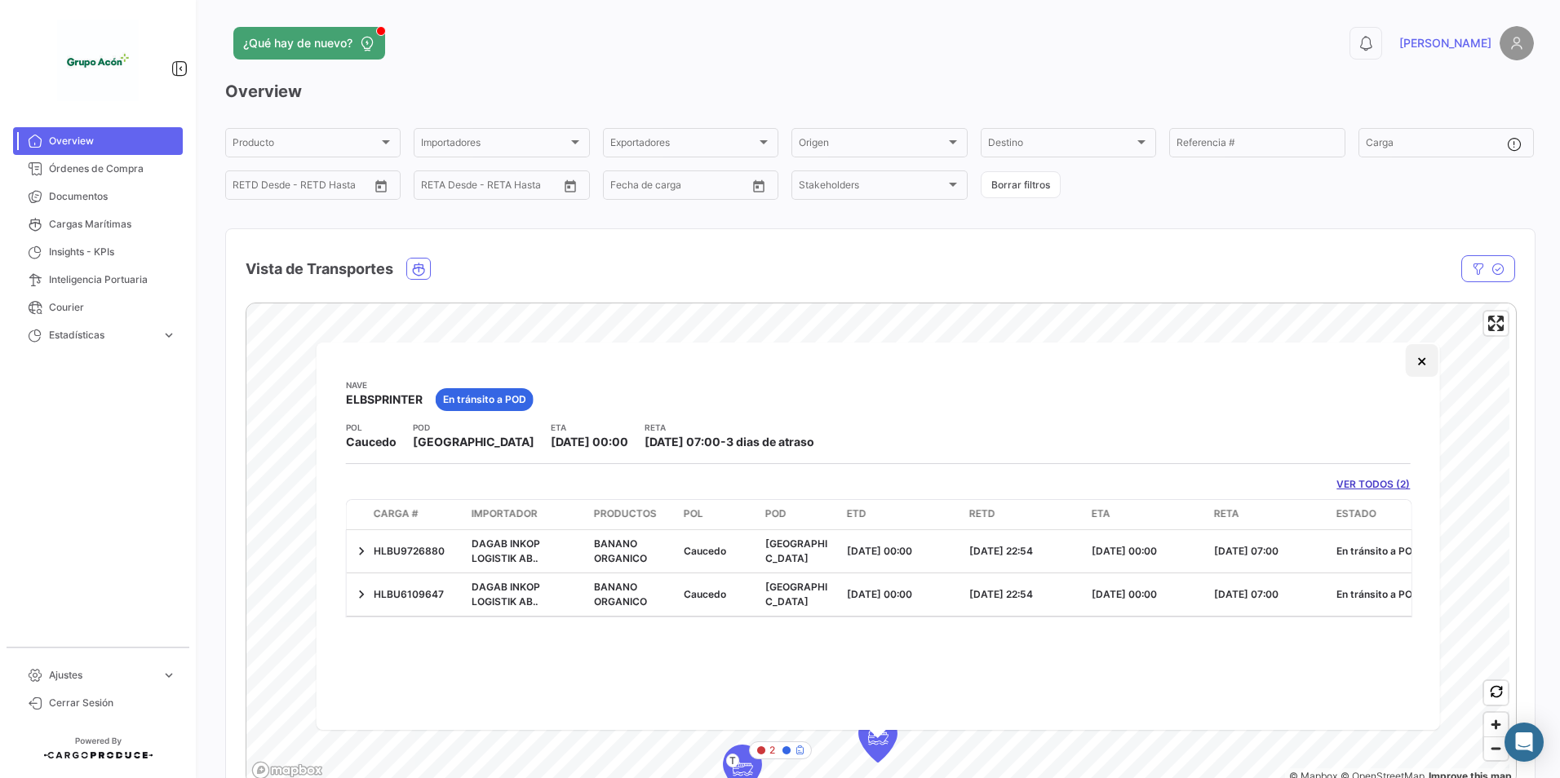
click at [1429, 358] on button "×" at bounding box center [1421, 360] width 33 height 33
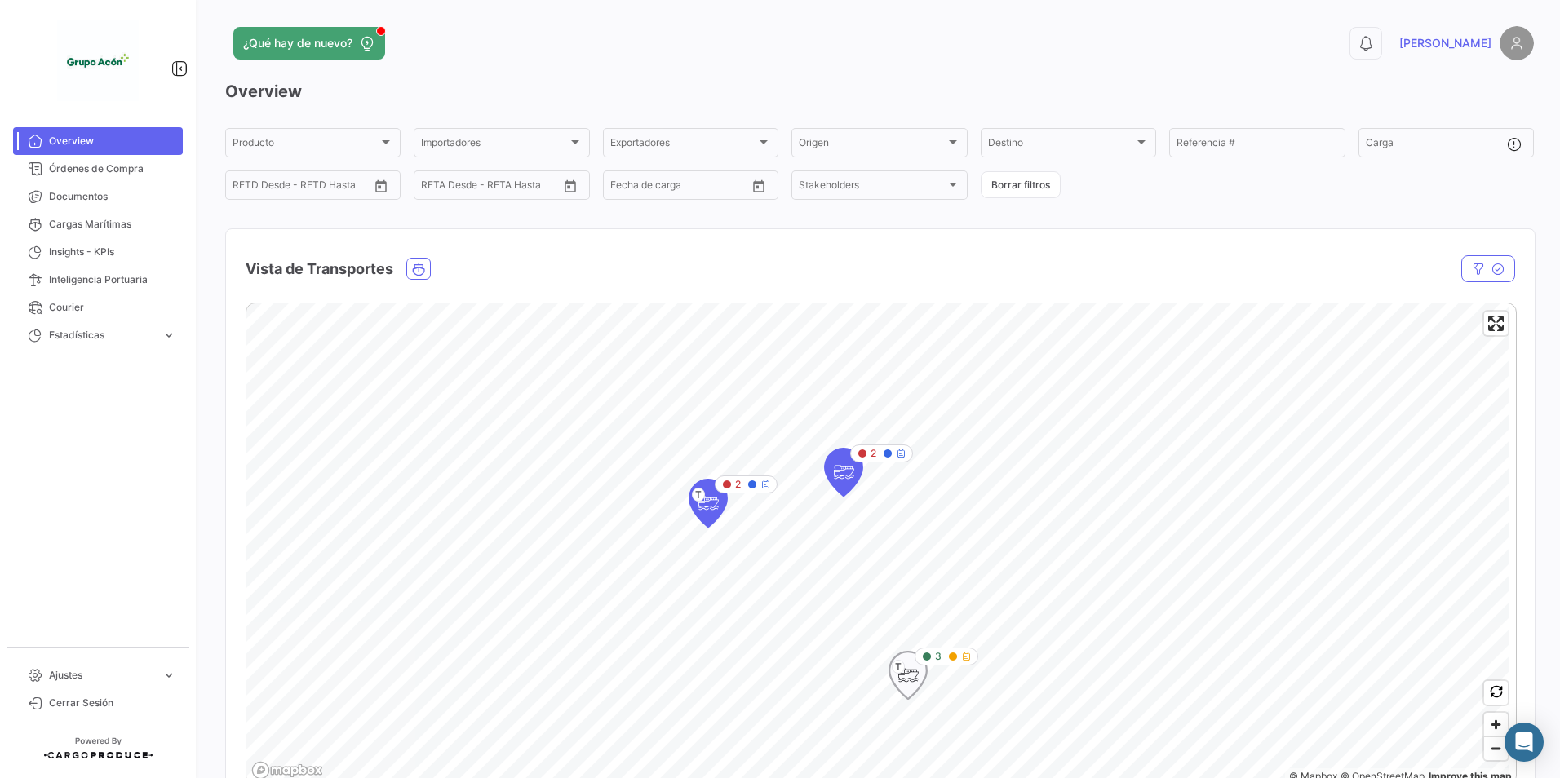
click at [914, 678] on icon "Map marker" at bounding box center [907, 675] width 23 height 34
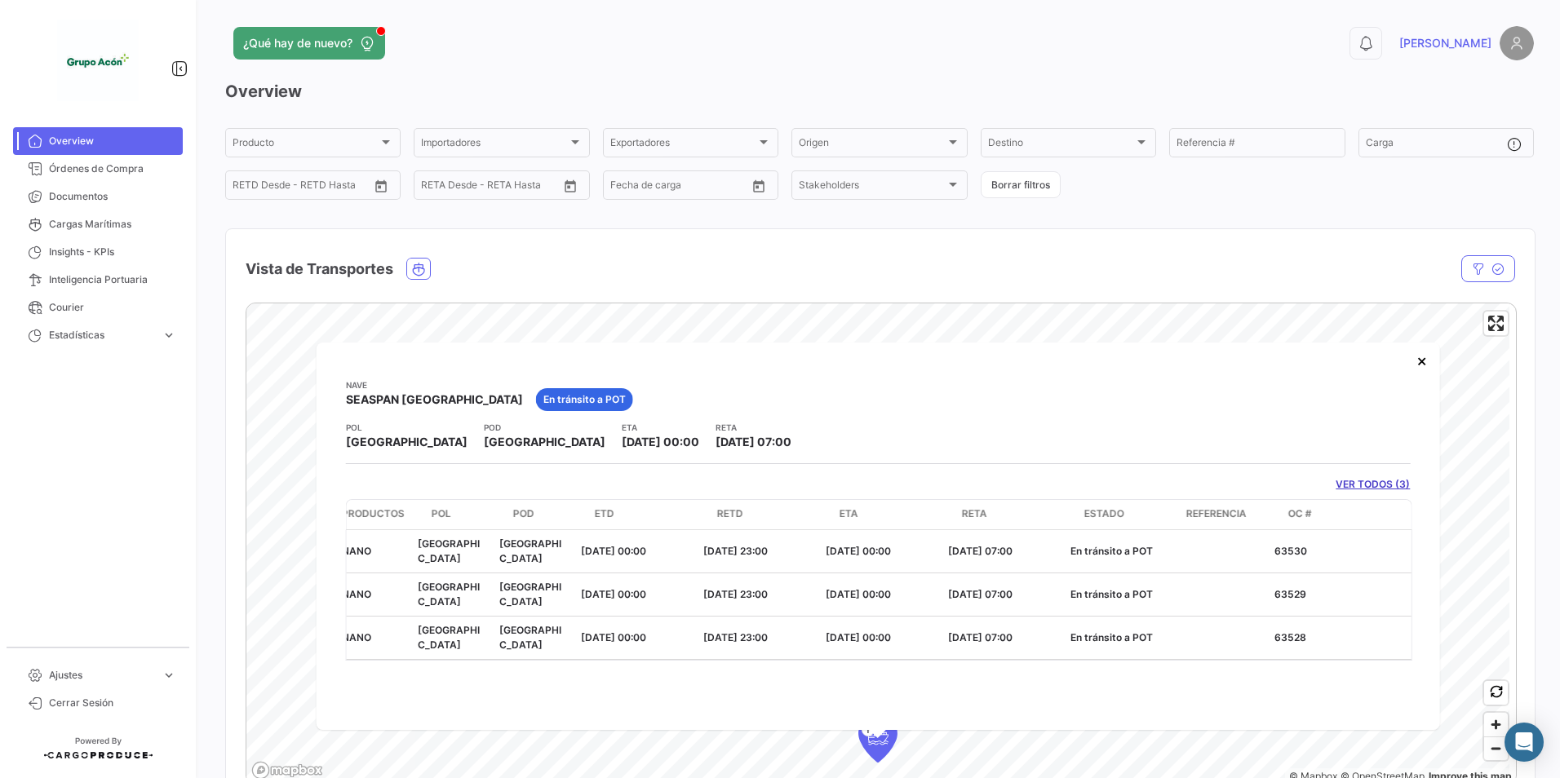
scroll to position [0, 285]
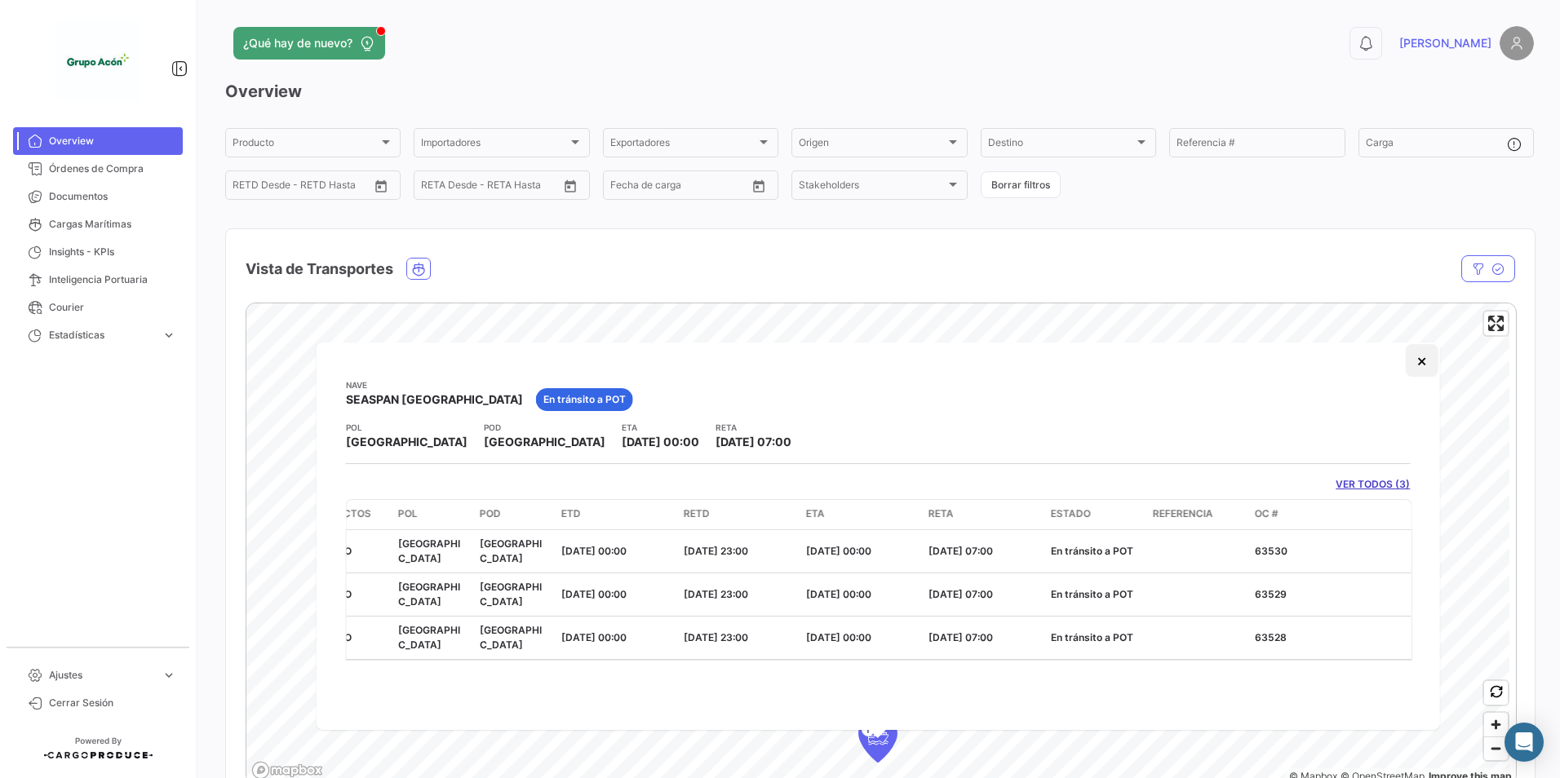
click at [1427, 361] on button "×" at bounding box center [1421, 360] width 33 height 33
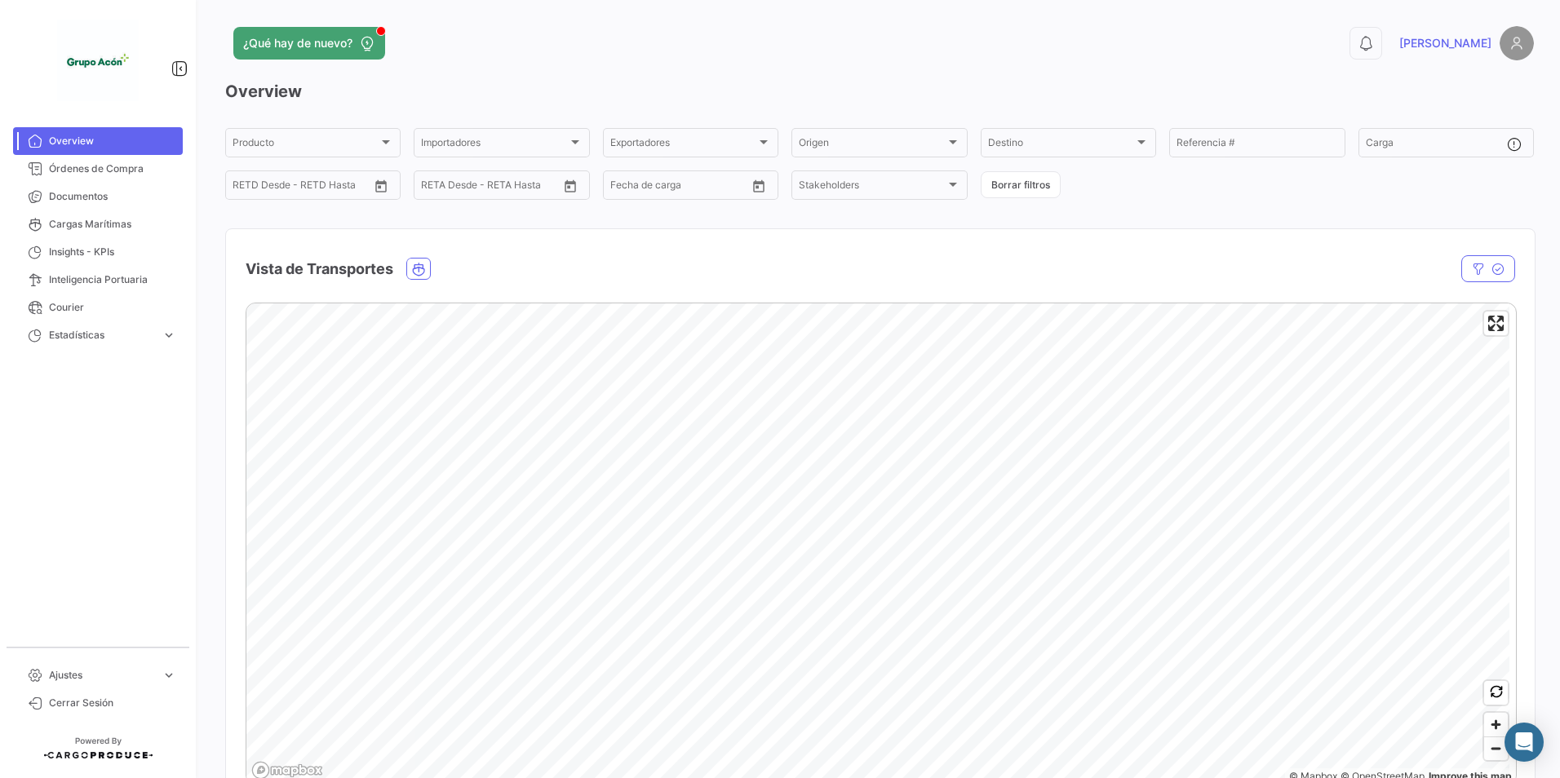
click at [976, 290] on div "© Mapbox © OpenStreetMap Improve this map En Puerto Check In En tránsito Entre …" at bounding box center [880, 573] width 1308 height 566
click at [757, 777] on html "Overview Órdenes de Compra Documentos Cargas Marítimas Insights - KPIs Intelige…" at bounding box center [780, 389] width 1560 height 778
click at [766, 250] on mat-card "Vista de Transportes En tránsito Estado Nave Nave Carga Agrupador por * OC # Bo…" at bounding box center [880, 543] width 1310 height 630
click at [1494, 752] on span "Zoom out" at bounding box center [1496, 748] width 24 height 23
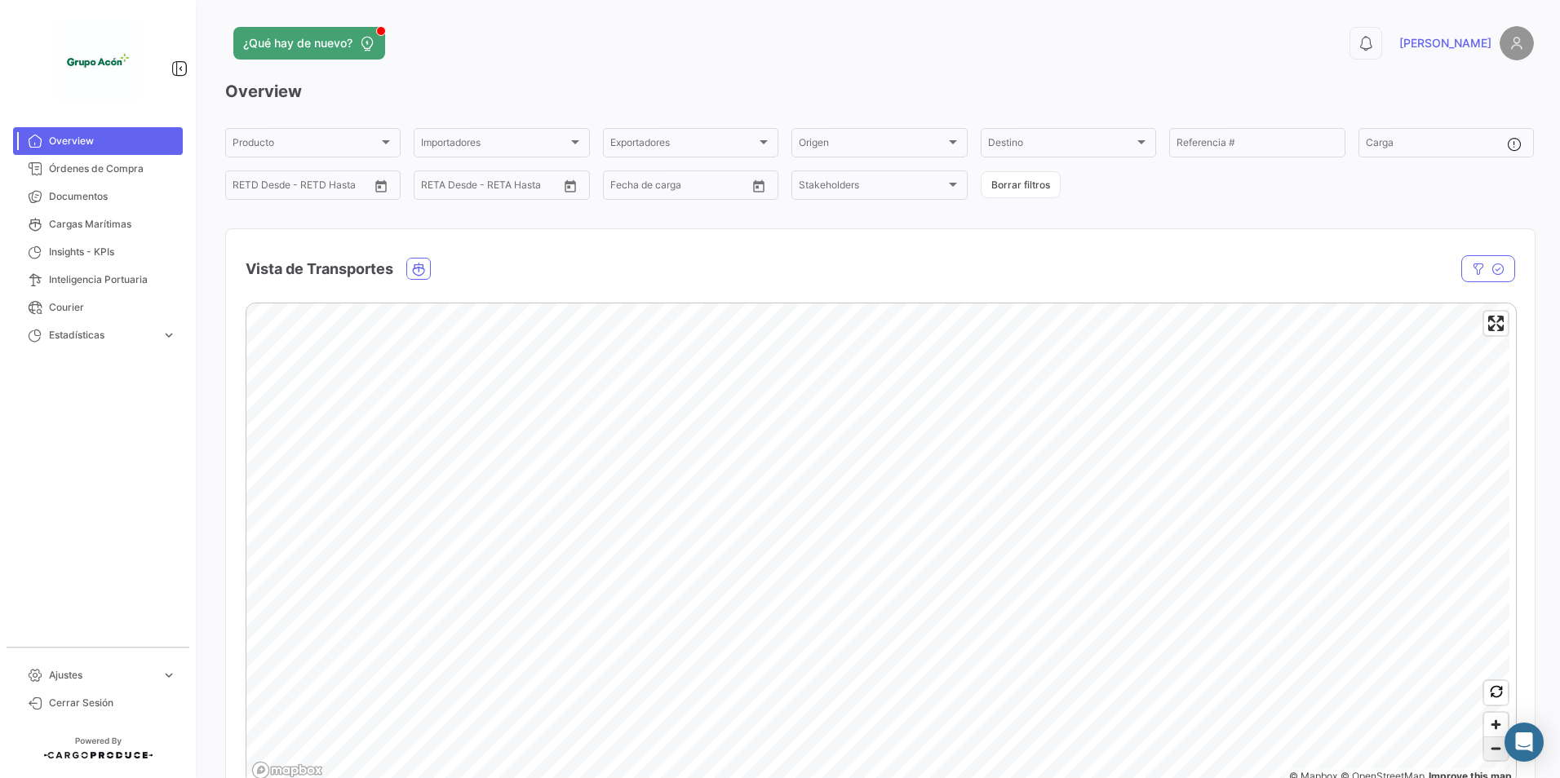
click at [1494, 752] on span "Zoom out" at bounding box center [1496, 748] width 24 height 23
click at [529, 777] on html "Overview Órdenes de Compra Documentos Cargas Marítimas Insights - KPIs Intelige…" at bounding box center [780, 389] width 1560 height 778
click at [392, 777] on html "Overview Órdenes de Compra Documentos Cargas Marítimas Insights - KPIs Intelige…" at bounding box center [780, 389] width 1560 height 778
